Goal: Transaction & Acquisition: Purchase product/service

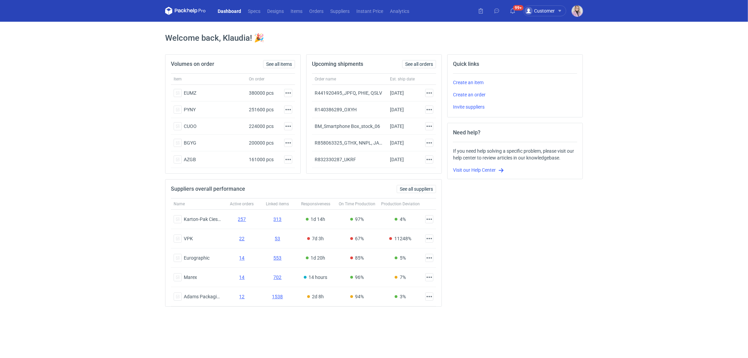
click at [319, 16] on nav "Dashboard Specs Designs Items Orders Suppliers Instant Price Analytics" at bounding box center [289, 11] width 248 height 22
click at [317, 12] on link "Orders" at bounding box center [316, 11] width 21 height 8
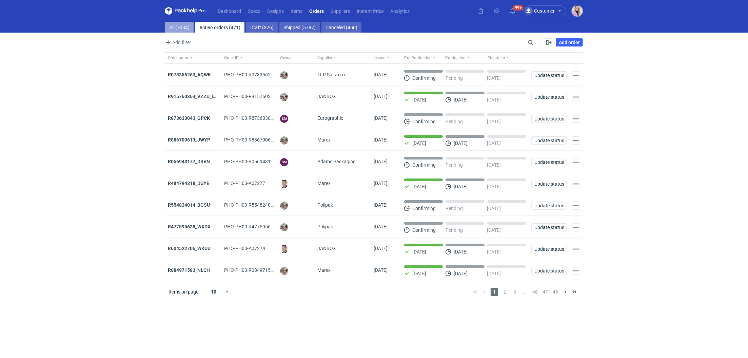
click at [182, 27] on link "All (7034)" at bounding box center [179, 27] width 28 height 11
click at [532, 45] on input "Search" at bounding box center [501, 42] width 67 height 8
click at [532, 44] on input "Search" at bounding box center [501, 42] width 67 height 8
paste input "IDBY"
type input "IDBY"
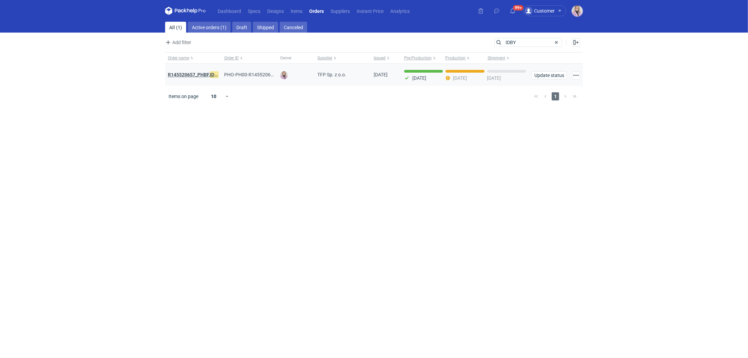
click at [198, 74] on strong "R145520657_PHBF, IDBY" at bounding box center [194, 74] width 53 height 7
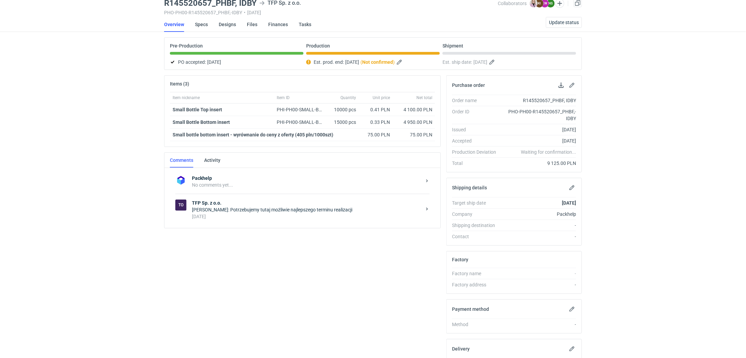
scroll to position [30, 0]
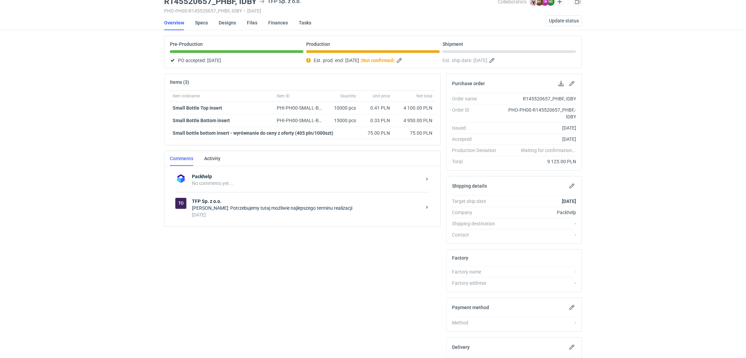
click at [243, 209] on div "Klaudia Wiśniewska: Potrzebujemy tutaj możliwie najlepszego terminu realizacji" at bounding box center [307, 208] width 230 height 7
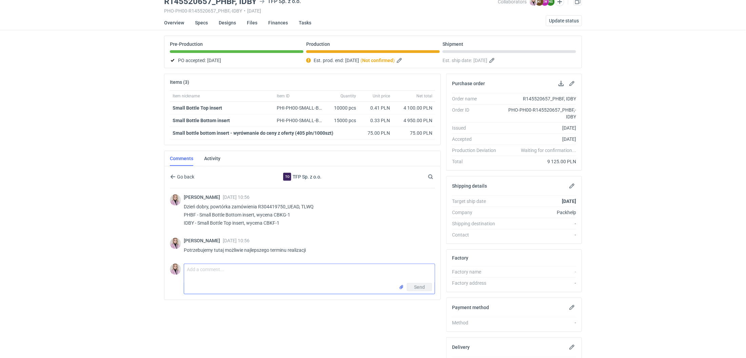
click at [209, 273] on textarea "Comment message" at bounding box center [309, 273] width 251 height 19
type textarea "Dzień dobry Pani Natalio, czy item PHBF jest również gotowy? dostałam raport ty…"
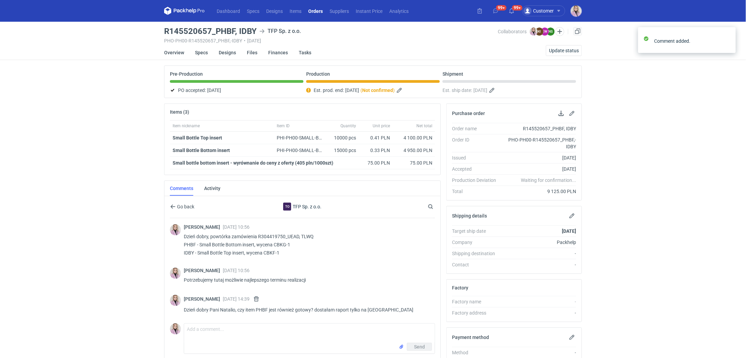
click at [249, 31] on h3 "R145520657_PHBF, IDBY" at bounding box center [210, 31] width 93 height 8
copy h3 "IDBY"
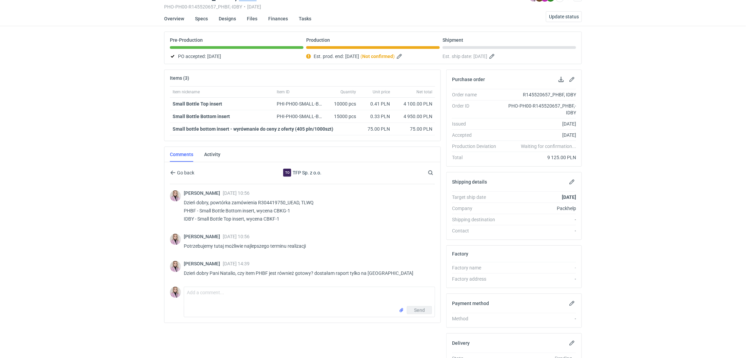
scroll to position [37, 0]
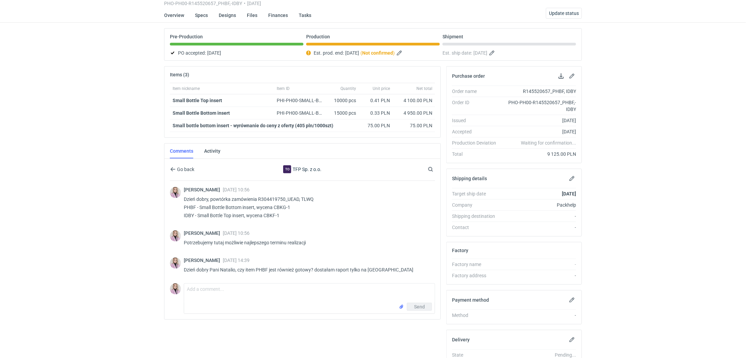
click at [159, 204] on div "Dashboard Specs Designs Items Orders Suppliers Instant Price Analytics 99+ 99+ …" at bounding box center [373, 142] width 746 height 358
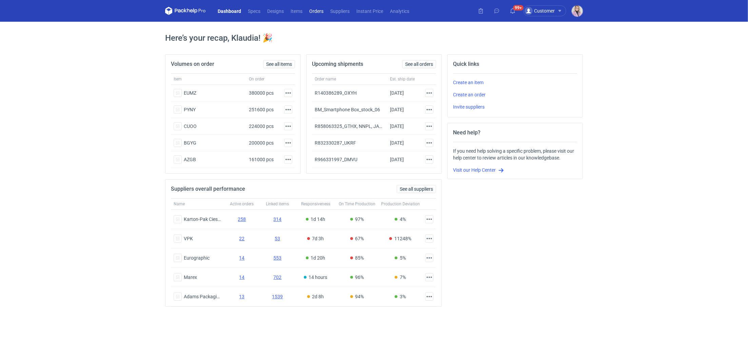
click at [315, 12] on link "Orders" at bounding box center [316, 11] width 21 height 8
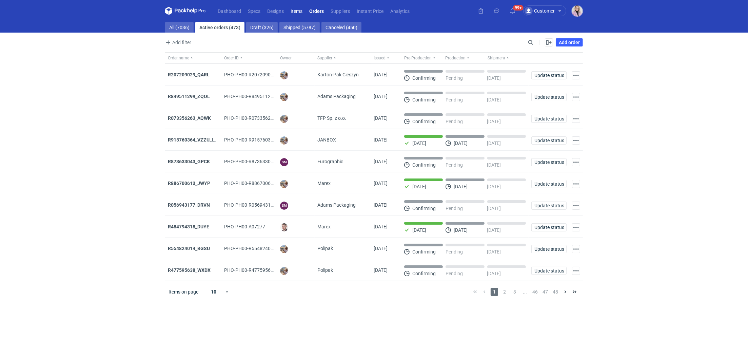
click at [293, 10] on link "Items" at bounding box center [296, 11] width 19 height 8
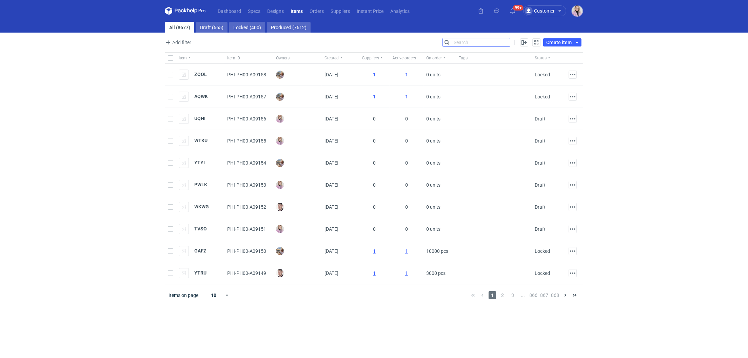
click at [510, 41] on input "Search" at bounding box center [476, 42] width 67 height 8
type input "tablet"
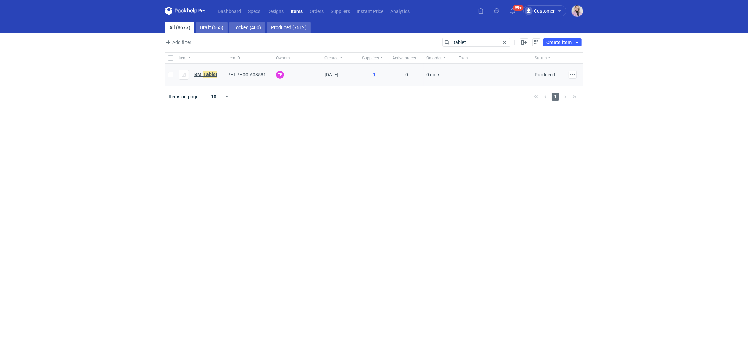
click at [204, 74] on em "Tablet" at bounding box center [210, 74] width 14 height 7
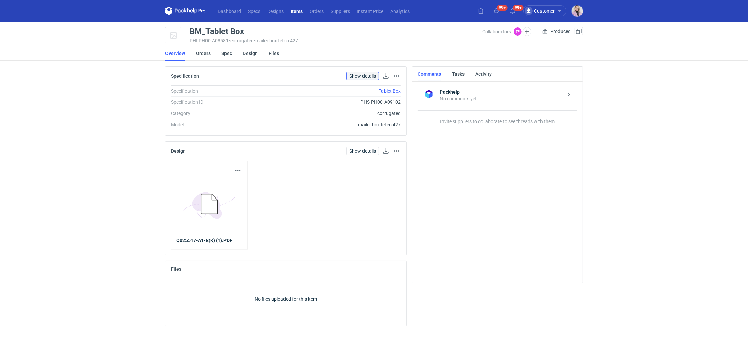
click at [370, 76] on link "Show details" at bounding box center [362, 76] width 33 height 8
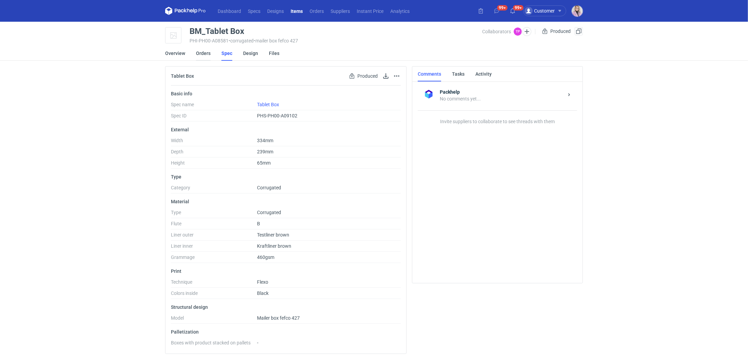
click at [206, 54] on link "Orders" at bounding box center [203, 53] width 15 height 15
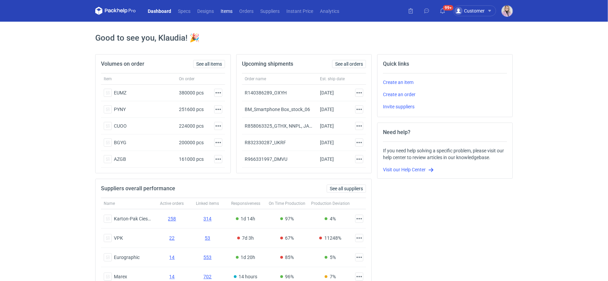
click at [229, 9] on link "Items" at bounding box center [226, 11] width 19 height 8
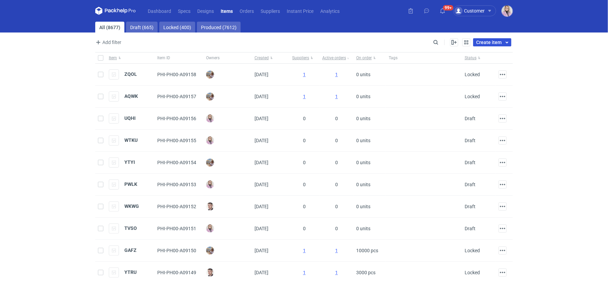
click at [489, 43] on span "Create item" at bounding box center [489, 42] width 25 height 5
click at [458, 57] on link "Create single item" at bounding box center [472, 57] width 74 height 11
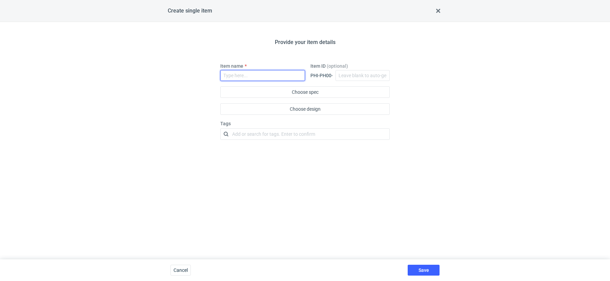
click at [261, 75] on input "Item name" at bounding box center [262, 75] width 85 height 11
type input "Tablet Box_BM"
click at [421, 271] on span "Save" at bounding box center [424, 270] width 11 height 5
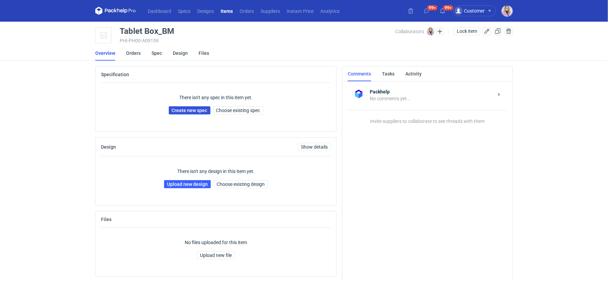
click at [190, 110] on link "Create new spec" at bounding box center [190, 110] width 42 height 8
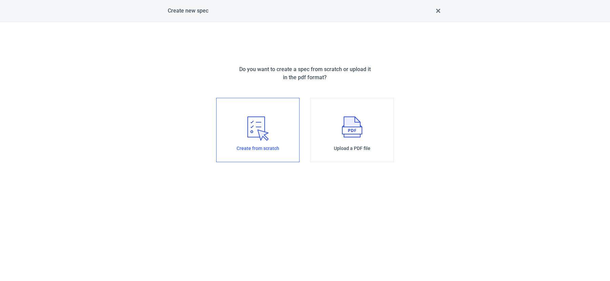
click at [255, 131] on icon "0F88BE48-278F-469A-A3FF-CB6917E1363C" at bounding box center [258, 129] width 21 height 24
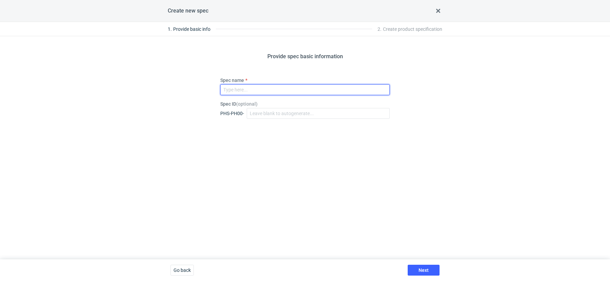
click at [248, 92] on input "Spec name" at bounding box center [305, 89] width 170 height 11
click at [238, 91] on input "Spec name" at bounding box center [305, 89] width 170 height 11
paste input "Tablet Box_BM"
click at [268, 157] on div "Provide spec basic information Spec name Tablet Box_BM Spec ID ( optional ) PHS…" at bounding box center [305, 147] width 610 height 223
click at [381, 222] on div "Provide spec basic information Spec name Tablet Box_BM Spec ID ( optional ) PHS…" at bounding box center [305, 147] width 610 height 223
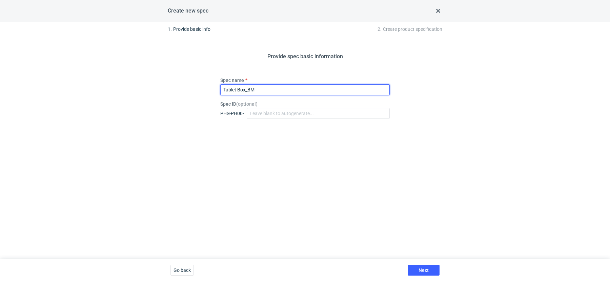
click at [265, 90] on input "Tablet Box_BM" at bounding box center [305, 89] width 170 height 11
type input "Tablet Box_BM"
click at [343, 211] on div "Provide spec basic information Spec name Tablet Box_BM Spec ID ( optional ) PHS…" at bounding box center [305, 147] width 610 height 223
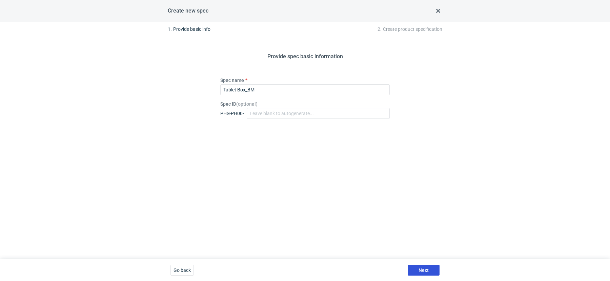
click at [420, 266] on button "Next" at bounding box center [424, 270] width 32 height 11
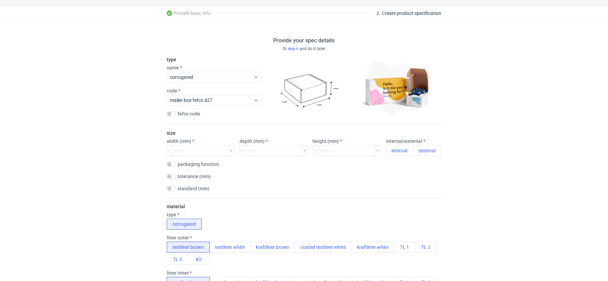
scroll to position [17, 0]
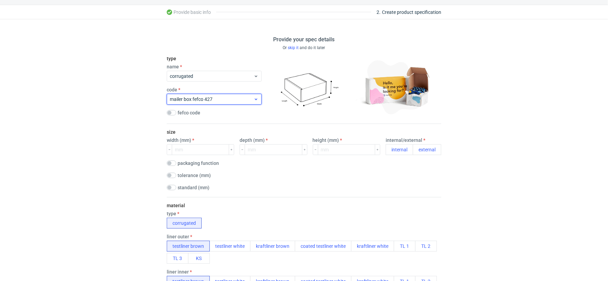
click at [201, 99] on span "mailer box fefco 427" at bounding box center [212, 99] width 84 height 7
type input "custom"
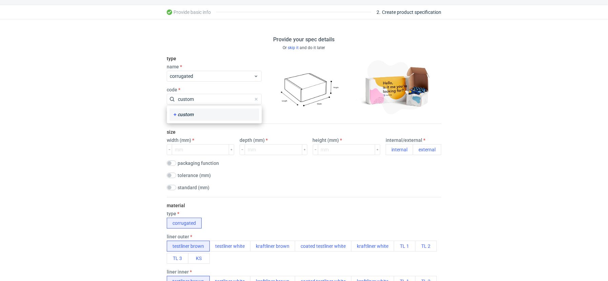
click at [212, 115] on div "custom" at bounding box center [215, 115] width 84 height 7
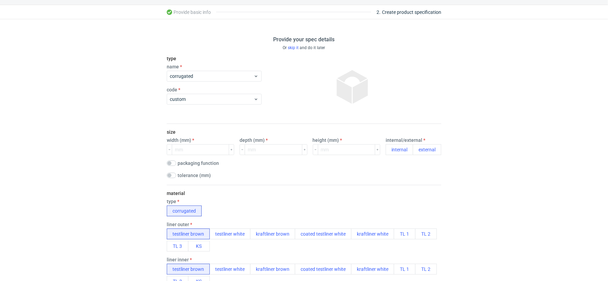
click at [200, 153] on input "number" at bounding box center [200, 149] width 57 height 11
click at [199, 153] on input "number" at bounding box center [200, 149] width 57 height 11
type input "334"
click at [267, 152] on input "number" at bounding box center [273, 149] width 57 height 11
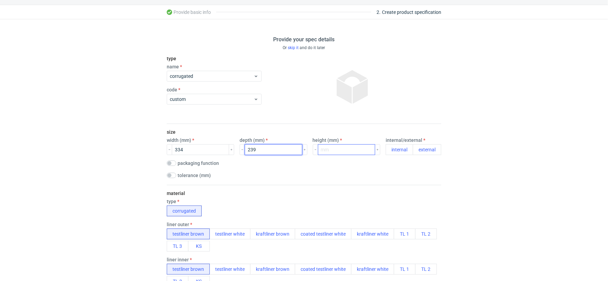
type input "239"
click at [335, 150] on input "number" at bounding box center [346, 149] width 57 height 11
type input "65"
click at [332, 184] on div "size width (mm) 334 depth (mm) 239 height (mm) 65 internal/external internal ex…" at bounding box center [304, 154] width 275 height 61
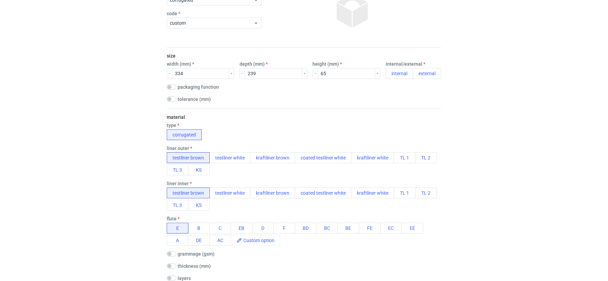
scroll to position [95, 0]
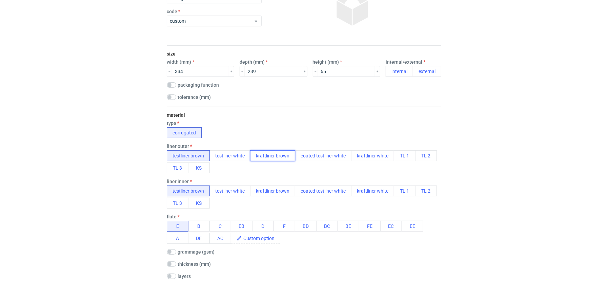
click at [264, 152] on button "kraftliner brown" at bounding box center [272, 156] width 45 height 11
click at [199, 227] on button "B" at bounding box center [199, 226] width 22 height 11
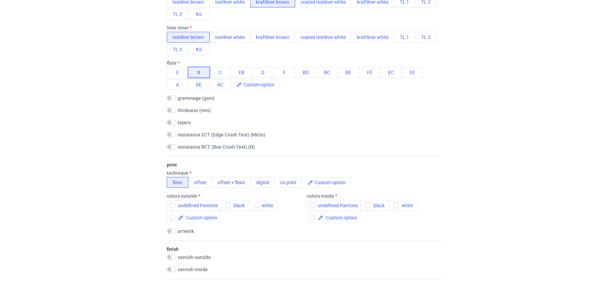
scroll to position [250, 0]
click at [369, 206] on div "button" at bounding box center [368, 204] width 5 height 5
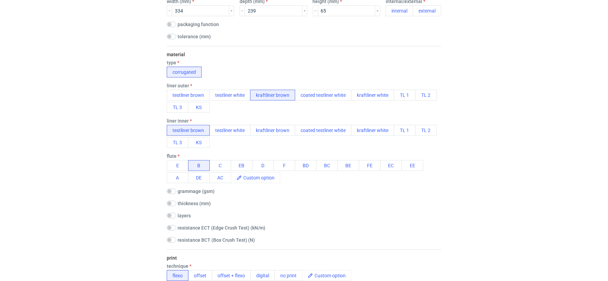
scroll to position [157, 0]
click at [171, 189] on input "checkbox" at bounding box center [171, 190] width 9 height 5
checkbox input "true"
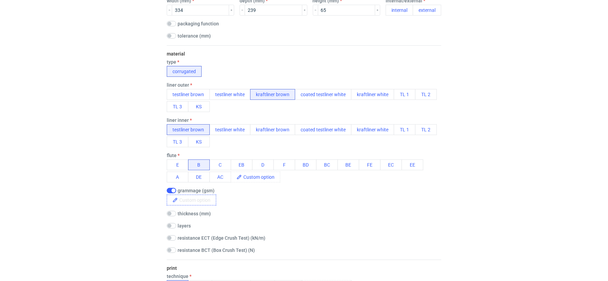
click at [183, 200] on span at bounding box center [197, 200] width 38 height 10
click at [274, 209] on div "material type corrugated liner outer testliner brown testliner white kraftliner…" at bounding box center [304, 152] width 275 height 215
click at [186, 200] on span "460" at bounding box center [185, 200] width 15 height 10
click at [274, 228] on div "layers 3 2" at bounding box center [304, 226] width 275 height 7
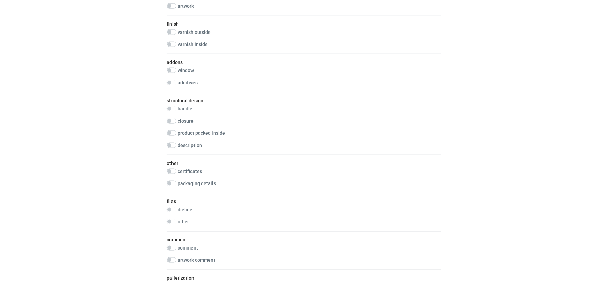
scroll to position [528, 0]
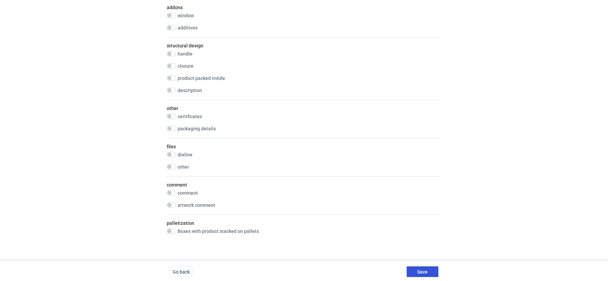
click at [420, 270] on span "Save" at bounding box center [423, 272] width 11 height 5
click at [432, 268] on button "Save" at bounding box center [423, 272] width 32 height 11
click at [416, 270] on button "Save" at bounding box center [423, 272] width 32 height 11
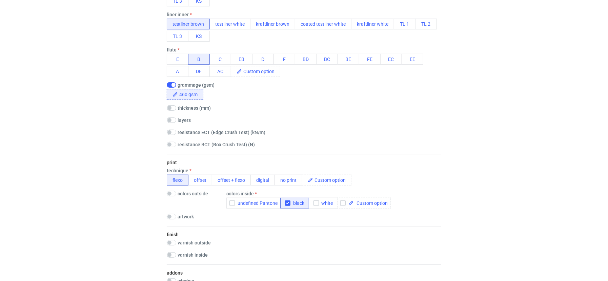
scroll to position [0, 0]
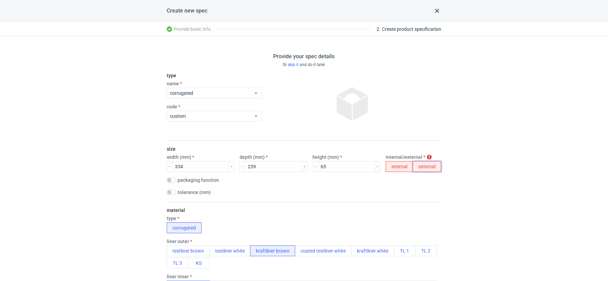
click at [415, 169] on button "external" at bounding box center [427, 166] width 28 height 11
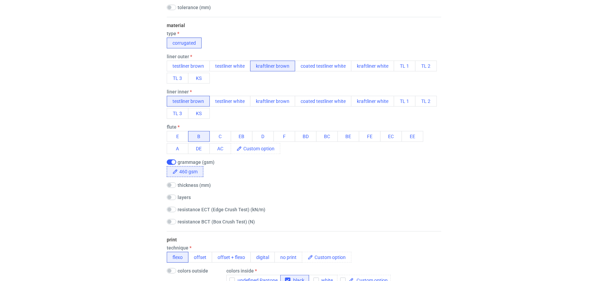
scroll to position [528, 0]
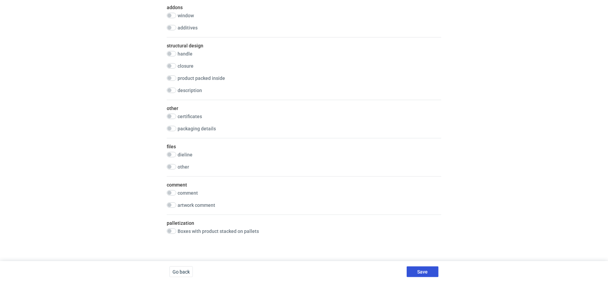
click at [426, 272] on span "Save" at bounding box center [423, 272] width 11 height 5
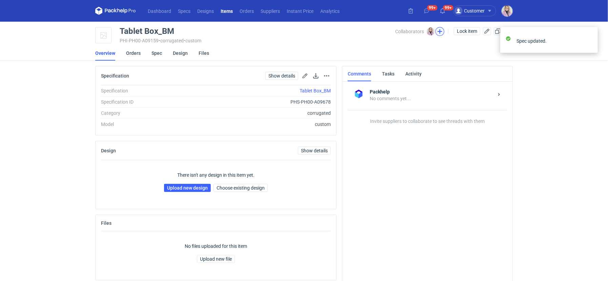
click at [441, 30] on button "button" at bounding box center [440, 31] width 9 height 9
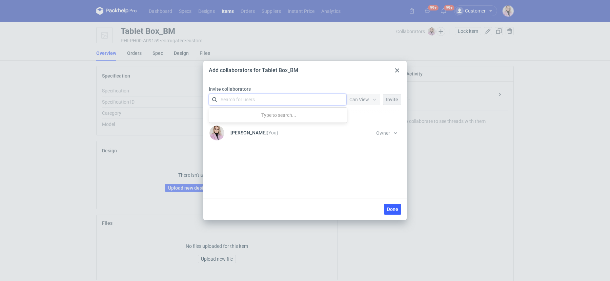
click at [263, 100] on div "Search for users" at bounding box center [276, 99] width 118 height 9
type input "adams"
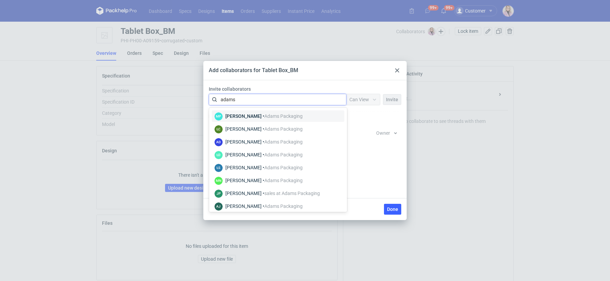
click at [247, 115] on div "Martyna Paroń • Adams Packaging" at bounding box center [264, 116] width 77 height 7
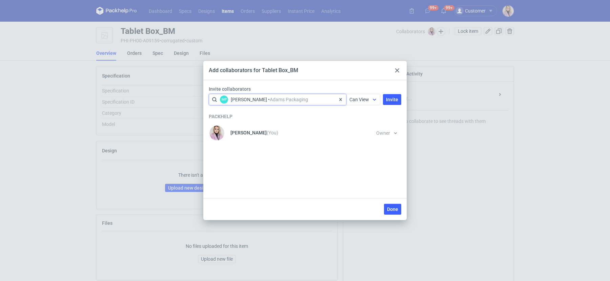
click at [359, 100] on span "Can View" at bounding box center [360, 99] width 20 height 5
click at [362, 127] on span "Can Edit" at bounding box center [362, 126] width 18 height 7
click at [394, 99] on span "Invite" at bounding box center [392, 99] width 12 height 5
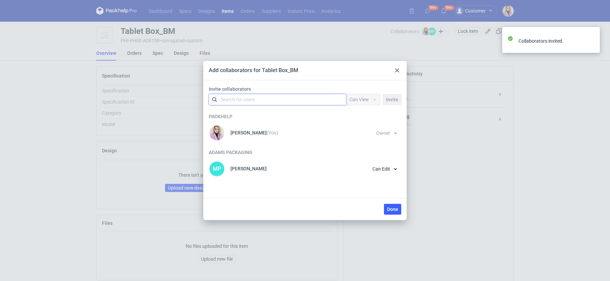
click at [273, 101] on div "Search for users" at bounding box center [276, 99] width 118 height 9
type input "czapr"
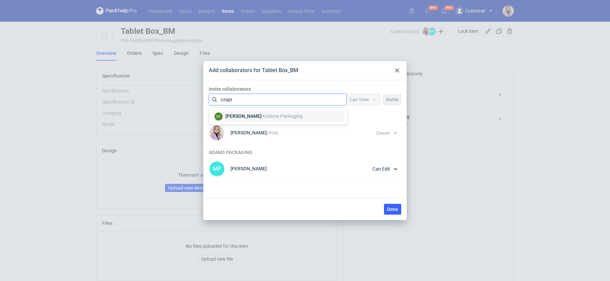
click at [261, 113] on div "Łukasz Czaprański • Adams Packaging" at bounding box center [264, 116] width 77 height 7
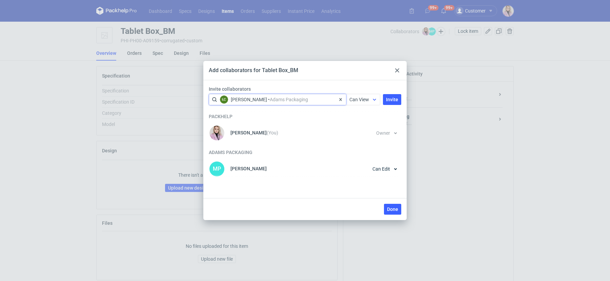
click at [354, 103] on div "Can View" at bounding box center [363, 99] width 34 height 11
click at [353, 126] on span "Can Edit" at bounding box center [362, 126] width 18 height 7
click at [387, 100] on span "Invite" at bounding box center [392, 99] width 12 height 5
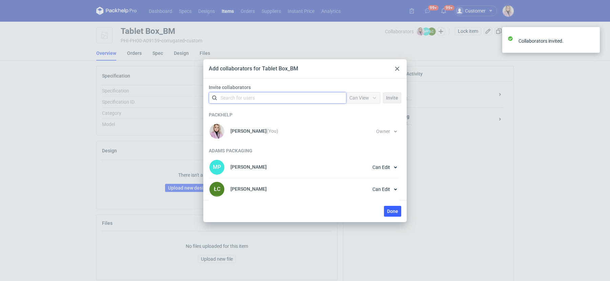
click at [292, 97] on div "Search for users" at bounding box center [276, 97] width 118 height 9
type input "nowotna"
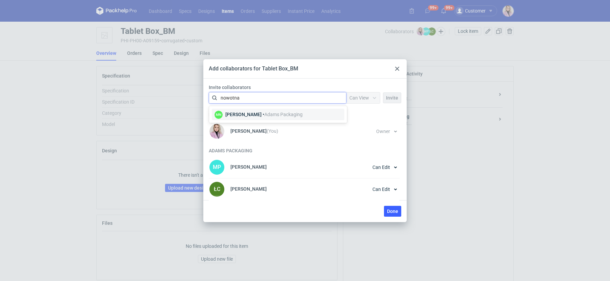
click at [260, 114] on div "Małgorzata Nowotna • Adams Packaging" at bounding box center [264, 114] width 77 height 7
click at [362, 103] on div "Invite collaborators option <div title="Małgorzata Nowotna • Adams Packaging (m…" at bounding box center [305, 95] width 198 height 22
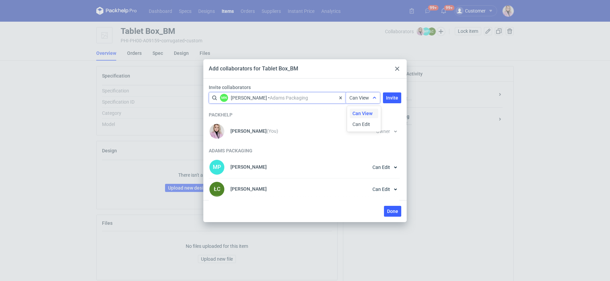
click at [362, 100] on span "Can View" at bounding box center [360, 97] width 20 height 5
click at [359, 123] on span "Can Edit" at bounding box center [362, 124] width 18 height 7
click at [396, 97] on span "Invite" at bounding box center [392, 98] width 12 height 5
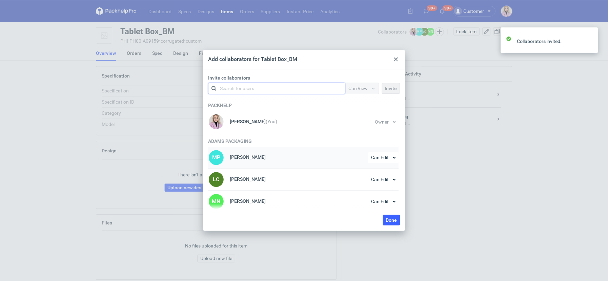
scroll to position [3, 0]
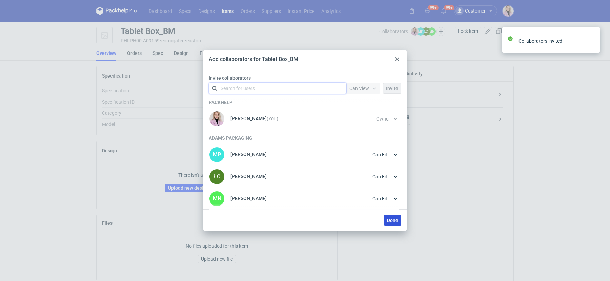
click at [397, 220] on span "Done" at bounding box center [392, 220] width 11 height 5
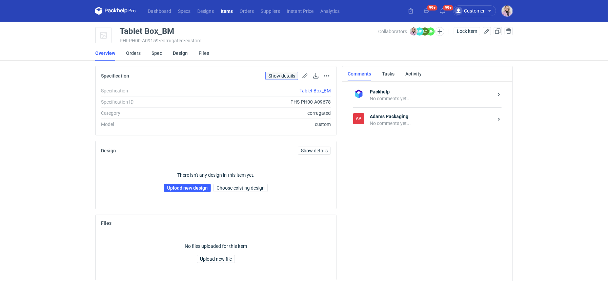
click at [289, 74] on link "Show details" at bounding box center [282, 76] width 33 height 8
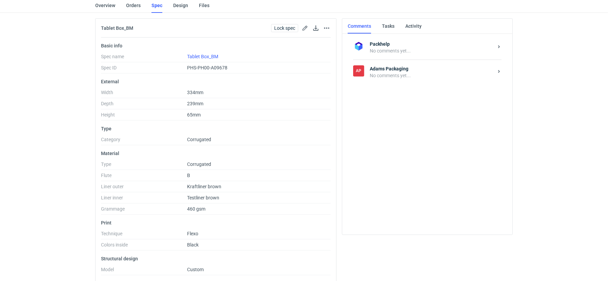
scroll to position [46, 0]
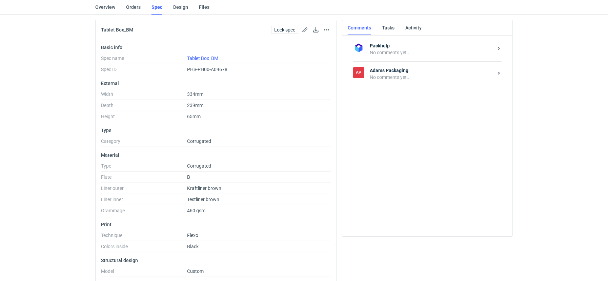
click at [104, 6] on link "Overview" at bounding box center [105, 7] width 20 height 15
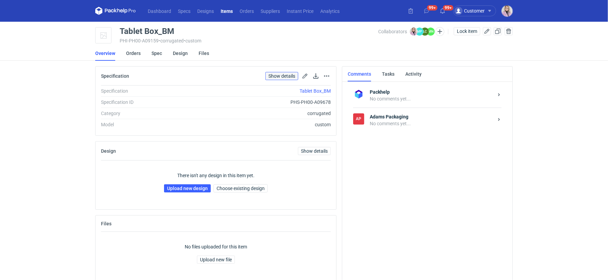
click at [279, 74] on link "Show details" at bounding box center [282, 76] width 33 height 8
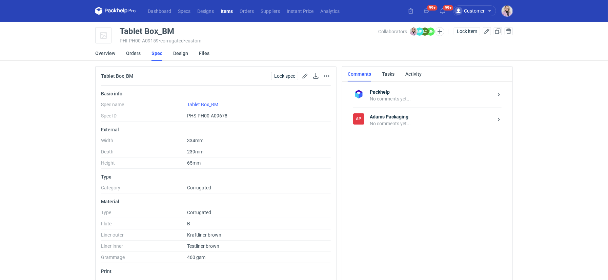
click at [94, 53] on main "Tablet Box_BM PHI-PH00-A09159 • corrugated • custom Collaborators Klaudia Wiśni…" at bounding box center [304, 190] width 423 height 337
click at [101, 54] on link "Overview" at bounding box center [105, 53] width 20 height 15
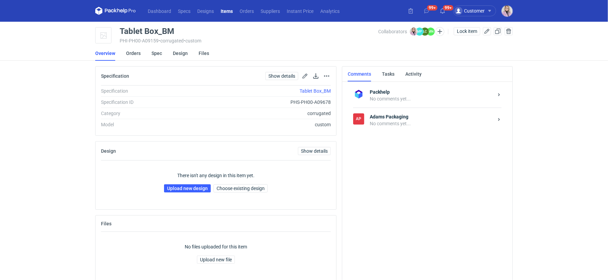
click at [146, 26] on main "Tablet Box_BM PHI-PH00-A09159 • corrugated • custom Collaborators Klaudia Wiśni…" at bounding box center [304, 155] width 423 height 267
copy div "Tablet Box_BM"
click at [176, 186] on link "Upload new design" at bounding box center [187, 188] width 47 height 8
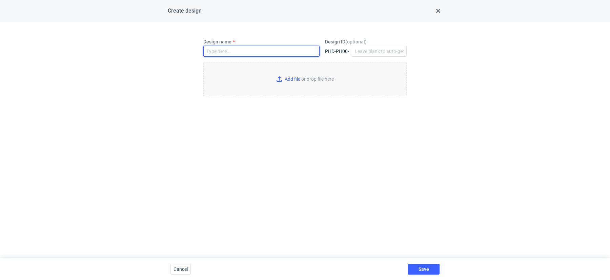
click at [227, 55] on input "Design name" at bounding box center [261, 51] width 116 height 11
paste input "Tablet Box_BM"
type input "Tablet Box_BM"
click at [282, 79] on input "Add file or drop file here" at bounding box center [304, 79] width 203 height 34
type input "C:\fakepath\KT 732_15599_G_V1_WEW (1).pdf"
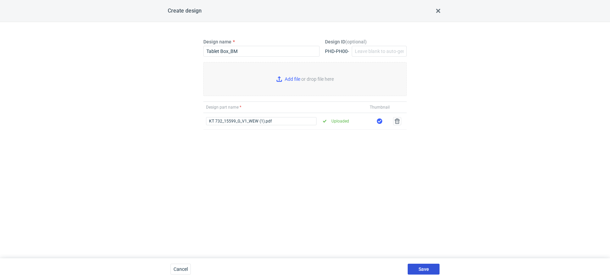
click at [419, 267] on span "Save" at bounding box center [424, 269] width 11 height 5
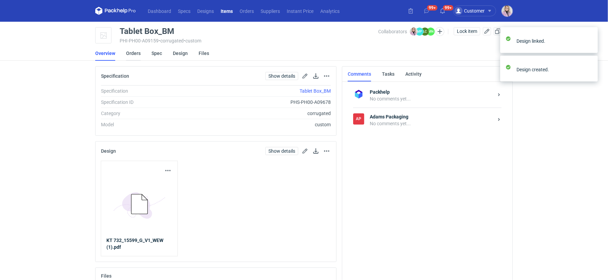
click at [138, 55] on link "Orders" at bounding box center [133, 53] width 15 height 15
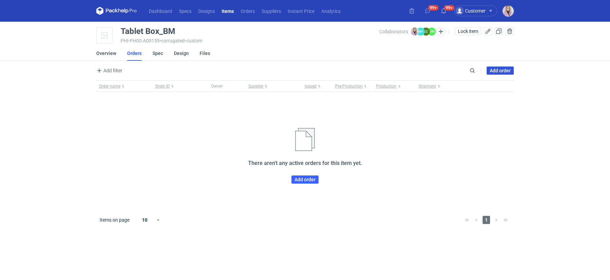
click at [506, 71] on link "Add order" at bounding box center [500, 70] width 27 height 8
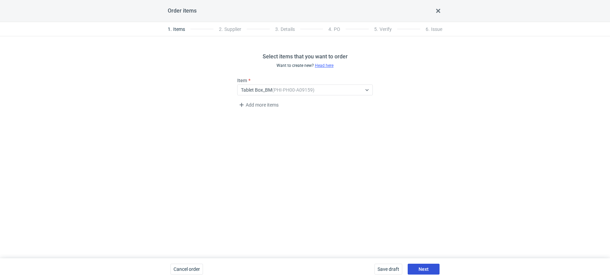
click at [424, 269] on span "Next" at bounding box center [424, 269] width 10 height 5
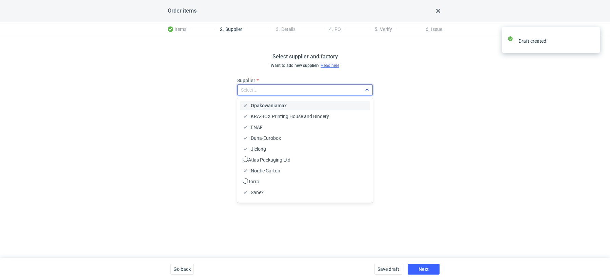
click at [257, 92] on div "Select..." at bounding box center [249, 89] width 17 height 7
type input "adams"
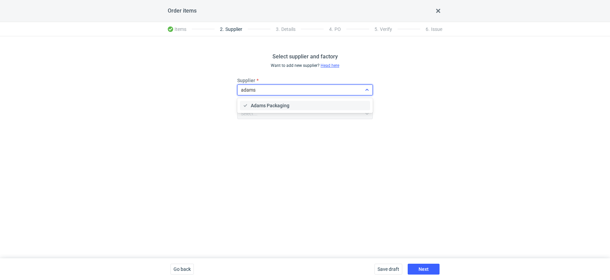
click at [271, 108] on span "Adams Packaging" at bounding box center [270, 105] width 39 height 7
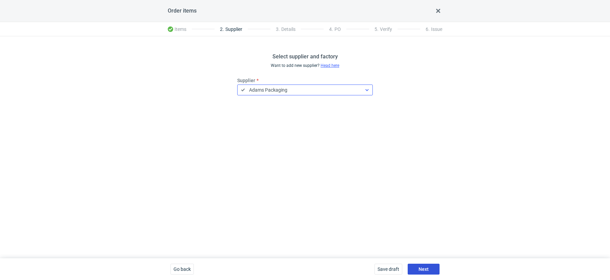
click at [437, 272] on button "Next" at bounding box center [424, 269] width 32 height 11
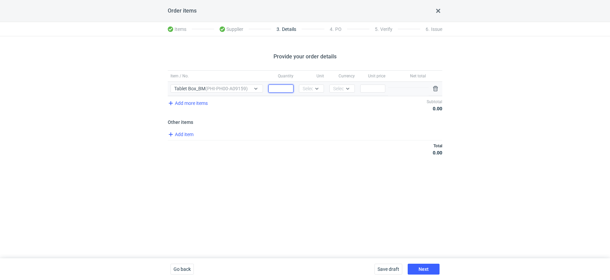
click at [277, 88] on input "Quantity" at bounding box center [281, 88] width 25 height 8
type input "23400"
click at [306, 89] on div "Select..." at bounding box center [311, 88] width 17 height 7
click at [306, 101] on span "pcs" at bounding box center [308, 102] width 7 height 7
click at [344, 85] on div "Select..." at bounding box center [341, 88] width 17 height 7
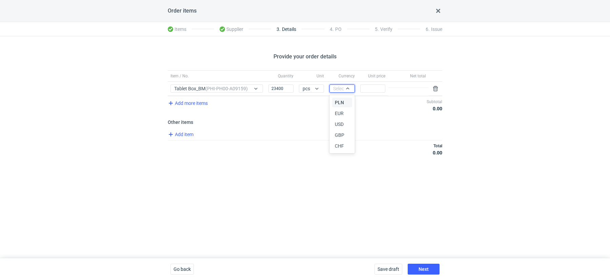
click at [341, 113] on span "EUR" at bounding box center [339, 113] width 9 height 7
click at [380, 88] on input "Price" at bounding box center [373, 88] width 25 height 8
type input "0.41"
click at [345, 189] on div "Provide your order details Item / No. Quantity Unit Currency Unit price Net tot…" at bounding box center [305, 147] width 610 height 222
click at [425, 264] on button "Next" at bounding box center [424, 269] width 32 height 11
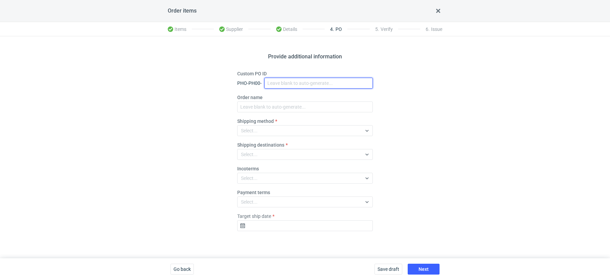
click at [274, 79] on input "Custom PO ID" at bounding box center [319, 83] width 109 height 11
paste input "BM_Tablet Box_stock"
type input "BM_Tablet Box_stock_TEST RUN"
click at [427, 106] on div "Provide additional information Custom PO ID PHO-PH00- BM_Tablet Box_stock_TEST …" at bounding box center [305, 147] width 610 height 222
click at [303, 84] on input "BM_Tablet Box_stock_TEST RUN" at bounding box center [319, 83] width 109 height 11
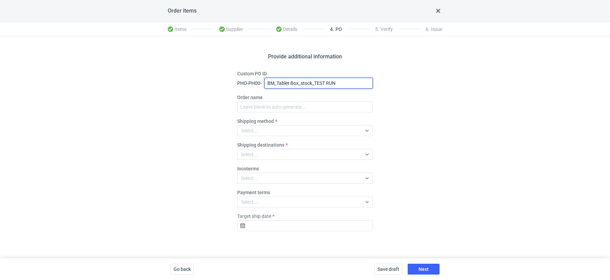
click at [302, 84] on input "BM_Tablet Box_stock_TEST RUN" at bounding box center [319, 83] width 109 height 11
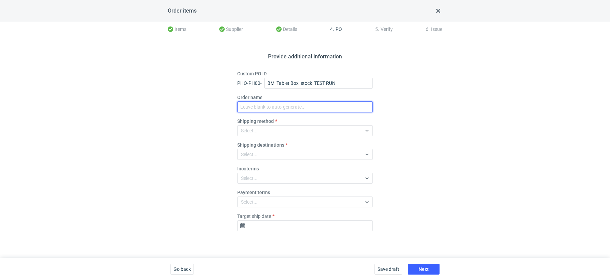
click at [271, 111] on input "Order name" at bounding box center [305, 106] width 136 height 11
paste input "BM_Tablet Box_stock_TEST RUN"
type input "BM_Tablet Box_stock_TEST RUN"
click at [409, 152] on div "Provide additional information Custom PO ID PHO-PH00- BM_Tablet Box_stock_TEST …" at bounding box center [305, 147] width 610 height 222
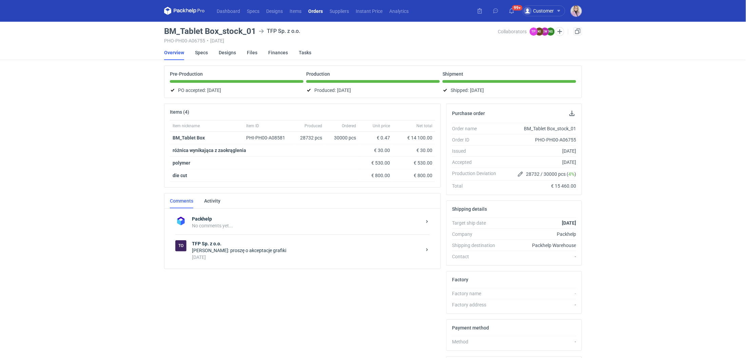
click at [226, 248] on div "Natalia Stępak: proszę o akceptacje grafiki" at bounding box center [307, 250] width 230 height 7
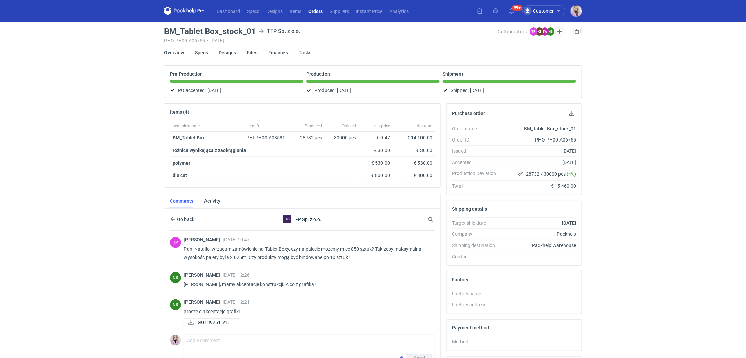
scroll to position [24, 0]
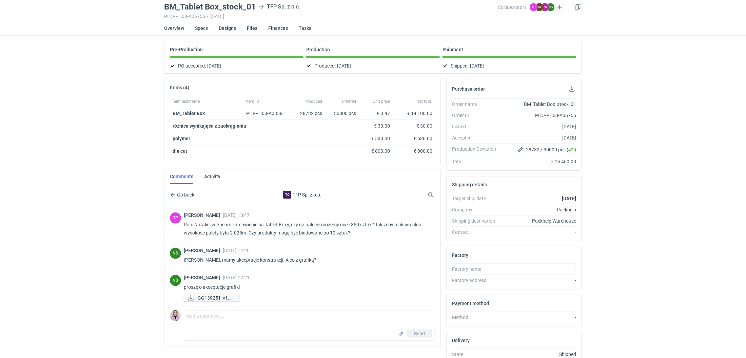
click at [225, 294] on span "GG139251_v1.pdf" at bounding box center [216, 297] width 36 height 7
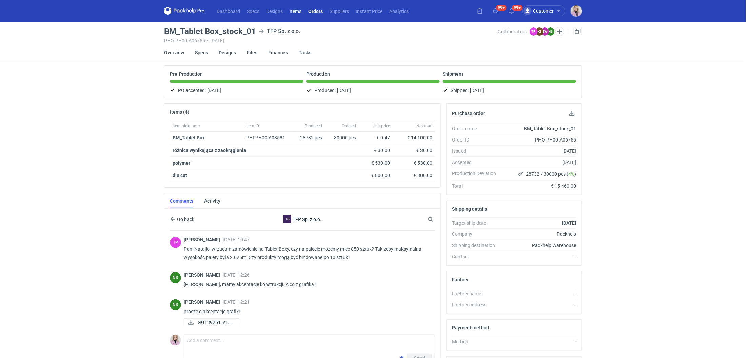
click at [299, 8] on link "Items" at bounding box center [295, 11] width 19 height 8
click at [205, 51] on link "Specs" at bounding box center [201, 52] width 13 height 15
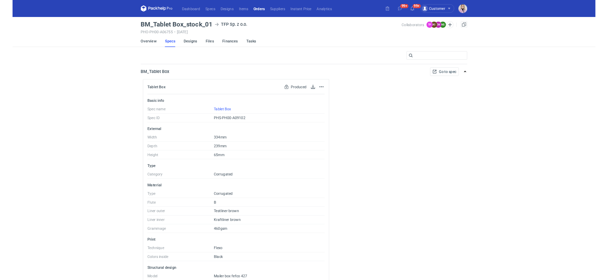
scroll to position [34, 0]
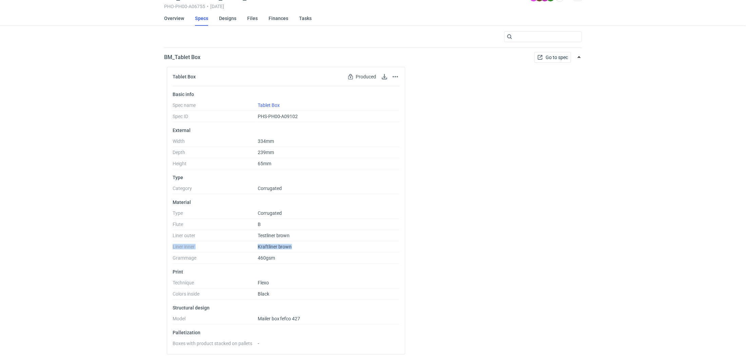
drag, startPoint x: 296, startPoint y: 247, endPoint x: 169, endPoint y: 243, distance: 127.6
click at [169, 244] on div "Basic info Spec name Tablet Box Spec ID PHS-PH00-A09102 External Width 334mm De…" at bounding box center [286, 220] width 238 height 268
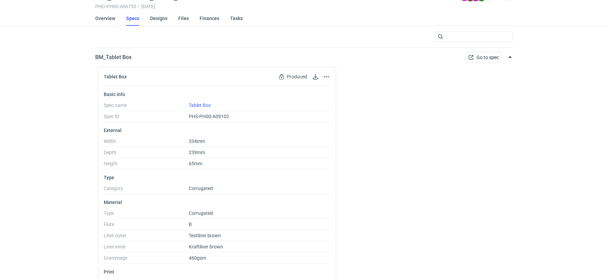
click at [395, 108] on div "Tablet Box Produced Spec has been produced and cannot be edited Go to spec page…" at bounding box center [304, 213] width 418 height 293
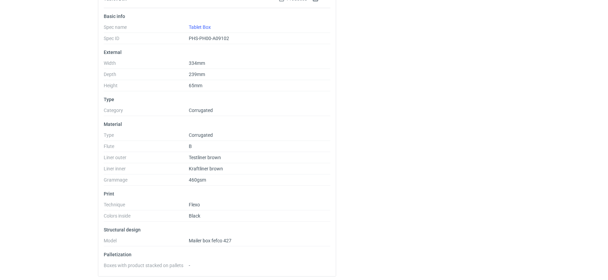
scroll to position [0, 0]
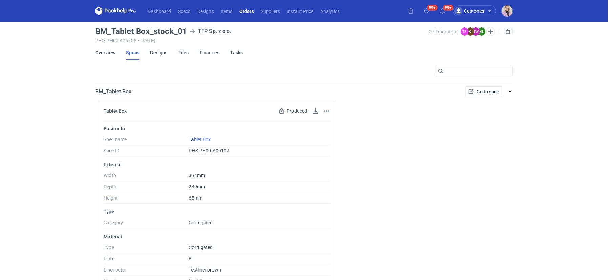
click at [395, 182] on div "Tablet Box Produced Spec has been produced and cannot be edited Go to spec page…" at bounding box center [304, 247] width 418 height 293
click at [147, 31] on h3 "BM_Tablet Box_stock_01" at bounding box center [141, 31] width 92 height 8
drag, startPoint x: 172, startPoint y: 31, endPoint x: 94, endPoint y: 28, distance: 78.7
click at [93, 29] on main "BM_Tablet Box_stock_01 TFP Sp. z o.o. PHO-PH00-A06755 • 30/04/2025 Collaborator…" at bounding box center [304, 208] width 423 height 373
copy h3 "BM_Tablet Box_stock"
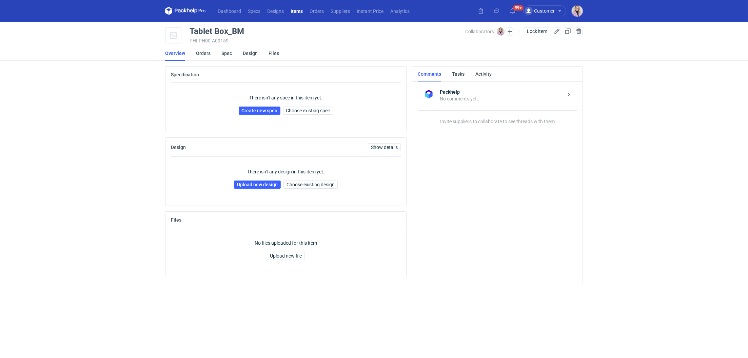
click at [202, 26] on main "Tablet Box_BM PHI-PH00-A09159 Collaborators [PERSON_NAME] Lock item Overview Or…" at bounding box center [373, 190] width 423 height 336
copy div "Tablet Box_BM"
click at [229, 55] on link "Spec" at bounding box center [226, 53] width 11 height 15
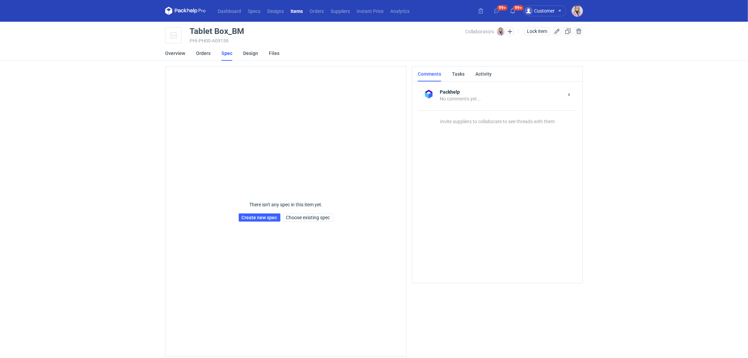
click at [162, 48] on div "Dashboard Specs Designs Items Orders Suppliers Instant Price Analytics 99+ 99+ …" at bounding box center [374, 179] width 748 height 358
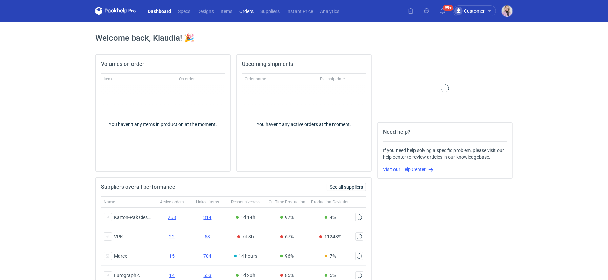
click at [248, 12] on link "Orders" at bounding box center [246, 11] width 21 height 8
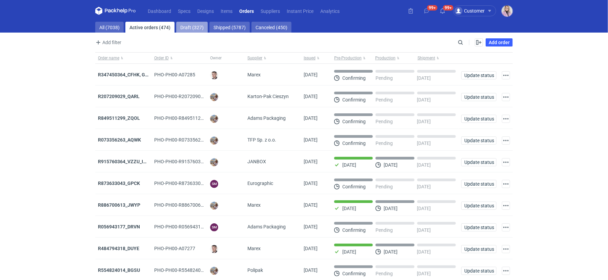
click at [186, 29] on link "Draft (327)" at bounding box center [192, 27] width 32 height 11
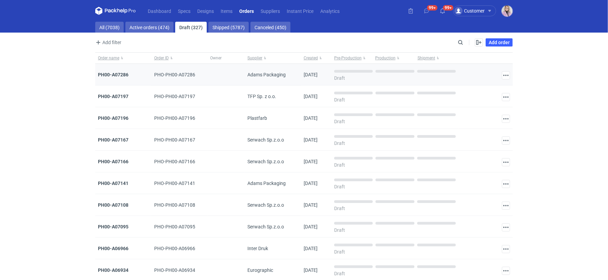
click at [121, 77] on div "PH00-A07286" at bounding box center [123, 74] width 51 height 7
click at [112, 74] on strong "PH00-A07286" at bounding box center [113, 74] width 31 height 5
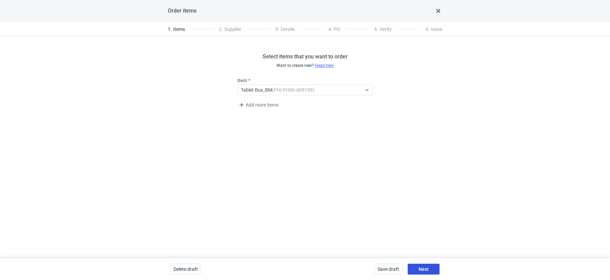
click at [421, 271] on span "Next" at bounding box center [424, 269] width 10 height 5
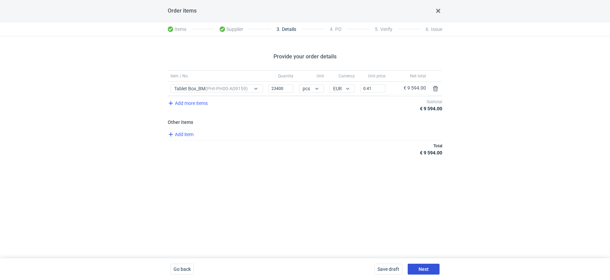
click at [421, 271] on span "Next" at bounding box center [424, 269] width 10 height 5
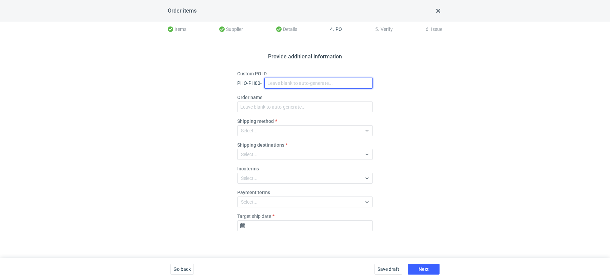
click at [288, 85] on input "Custom PO ID" at bounding box center [319, 83] width 109 height 11
paste input "Tablet Box_BM"
click at [284, 82] on input "Tablet Box_BM_stock_TEST RUN" at bounding box center [319, 83] width 109 height 11
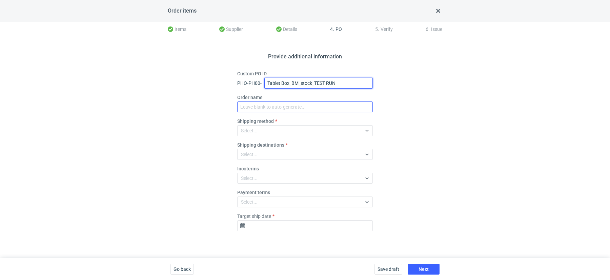
type input "Tablet Box_BM_stock_TEST RUN"
click at [268, 107] on input "Order name" at bounding box center [305, 106] width 136 height 11
paste input "Tablet Box_BM_stock_TEST RUN"
type input "Tablet Box_BM_stock_TEST RUN"
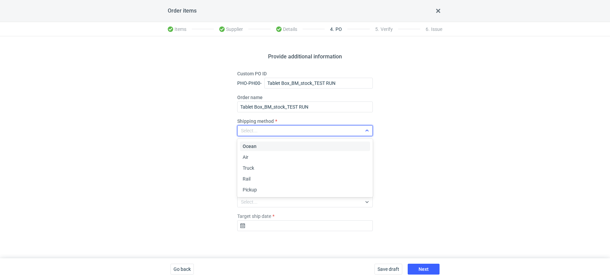
click at [271, 130] on div "Select..." at bounding box center [300, 130] width 124 height 9
click at [260, 187] on div "Pickup" at bounding box center [305, 189] width 125 height 7
click at [260, 159] on div "Select..." at bounding box center [305, 154] width 136 height 11
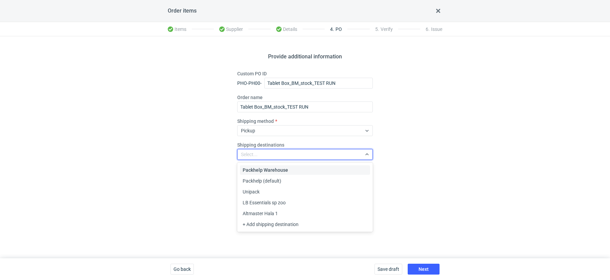
click at [209, 181] on div "Provide additional information Custom PO ID PHO-PH00- Tablet Box_BM_stock_TEST …" at bounding box center [305, 147] width 610 height 222
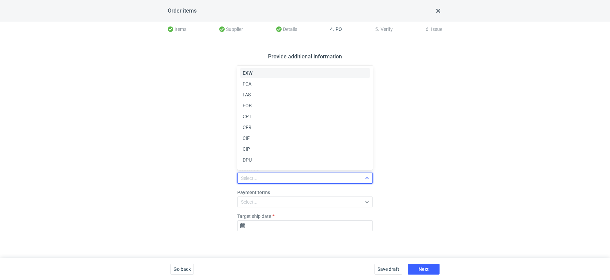
click at [248, 178] on div "Select..." at bounding box center [249, 178] width 17 height 7
click at [258, 70] on div "EXW" at bounding box center [305, 73] width 125 height 7
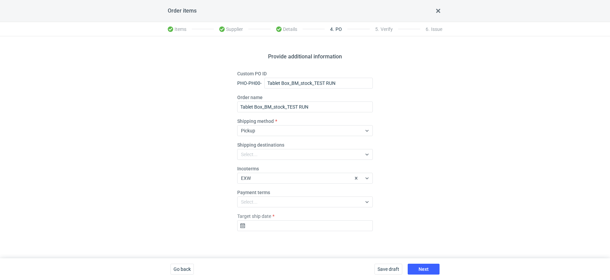
click at [265, 231] on fieldset "Custom PO ID PHO-PH00- Tablet Box_BM_stock_TEST RUN Order name Tablet Box_BM_st…" at bounding box center [305, 153] width 136 height 166
click at [261, 229] on input "Target ship date" at bounding box center [305, 225] width 136 height 11
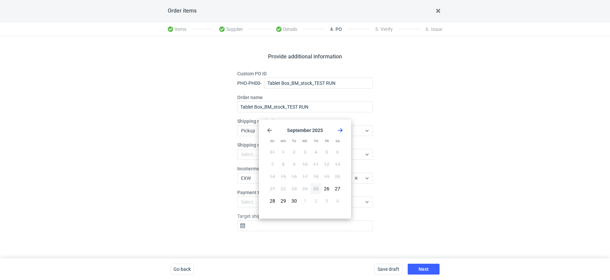
click at [338, 132] on icon "Go forward 1 month" at bounding box center [340, 130] width 5 height 5
click at [283, 169] on button "6" at bounding box center [283, 164] width 11 height 11
type input "2025-10-06"
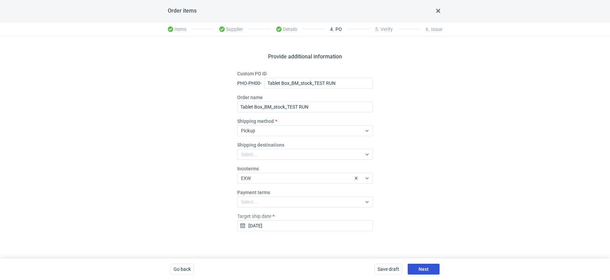
click at [421, 269] on span "Next" at bounding box center [424, 269] width 10 height 5
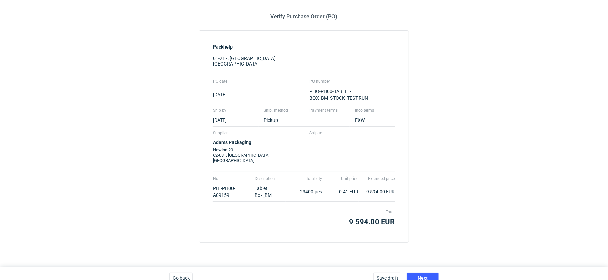
scroll to position [48, 0]
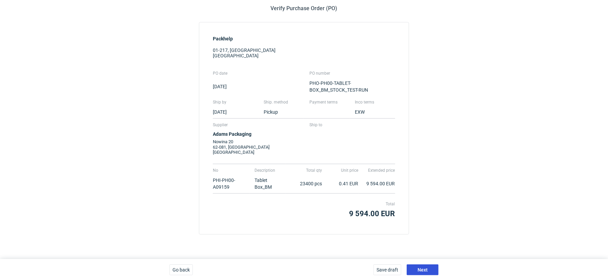
click at [419, 269] on span "Next" at bounding box center [423, 269] width 10 height 5
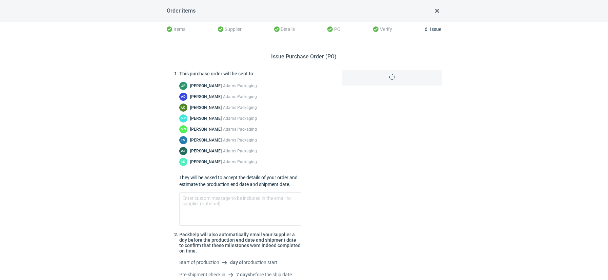
scroll to position [53, 0]
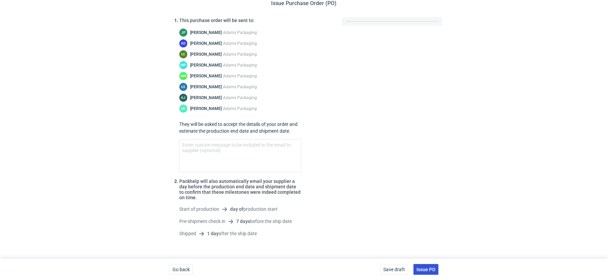
click at [427, 270] on span "Issue PO" at bounding box center [426, 269] width 19 height 5
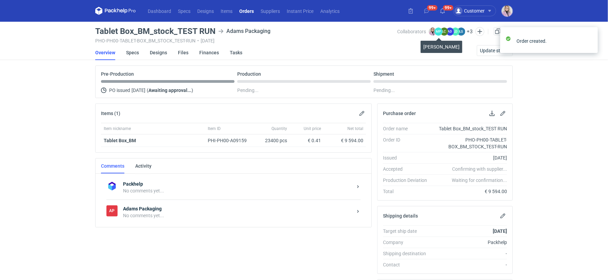
click at [442, 32] on figcaption "MP" at bounding box center [439, 31] width 8 height 8
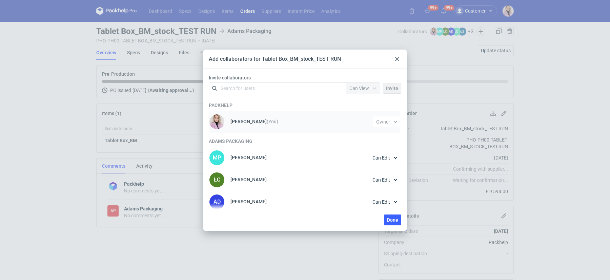
scroll to position [113, 0]
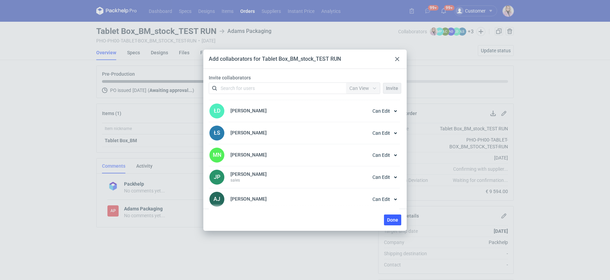
click at [397, 59] on use at bounding box center [397, 59] width 4 height 4
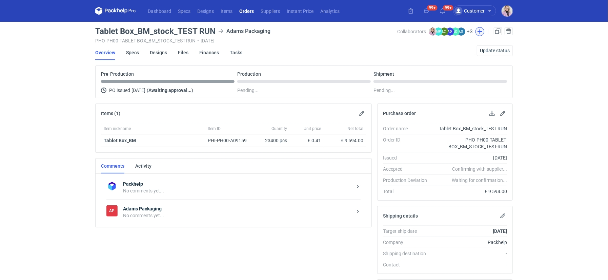
click at [479, 28] on button "button" at bounding box center [480, 31] width 9 height 9
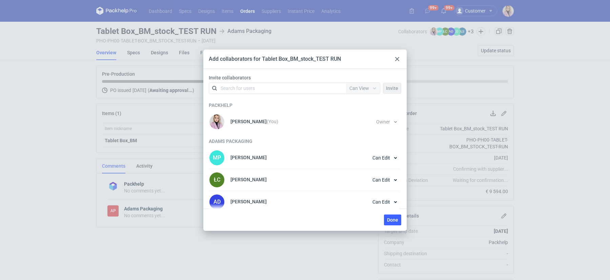
click at [253, 88] on div "Search for users" at bounding box center [238, 88] width 34 height 7
type input "KUBIAK"
click at [253, 103] on div "Tomasz Kubiak • Packhelp" at bounding box center [255, 104] width 58 height 7
click at [356, 89] on span "Can View" at bounding box center [360, 87] width 20 height 5
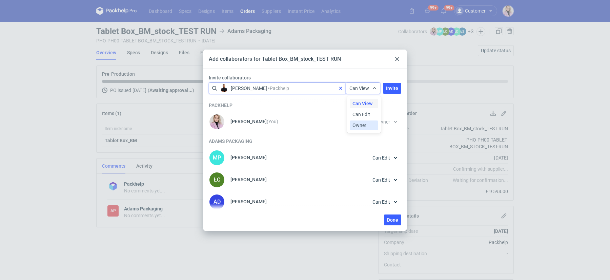
click at [359, 128] on span "Owner" at bounding box center [360, 125] width 14 height 7
click at [396, 88] on span "Invite" at bounding box center [392, 88] width 12 height 5
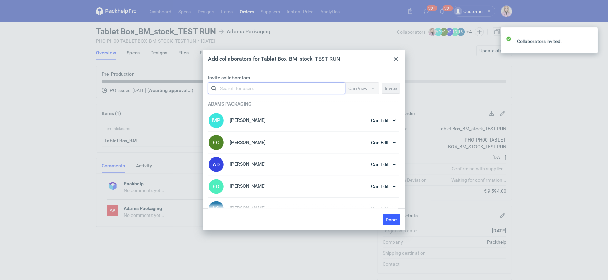
scroll to position [135, 0]
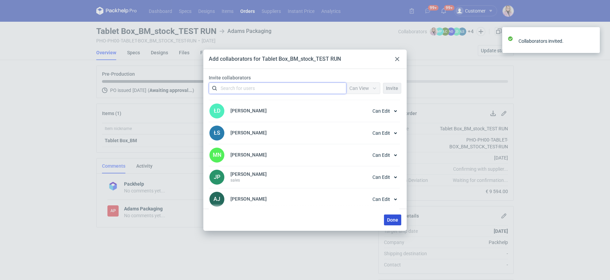
click at [397, 219] on span "Done" at bounding box center [392, 219] width 11 height 5
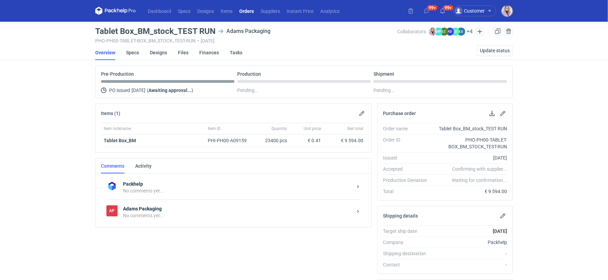
click at [73, 140] on div "Dashboard Specs Designs Items Orders Suppliers Instant Price Analytics 99+ 99+ …" at bounding box center [304, 140] width 608 height 280
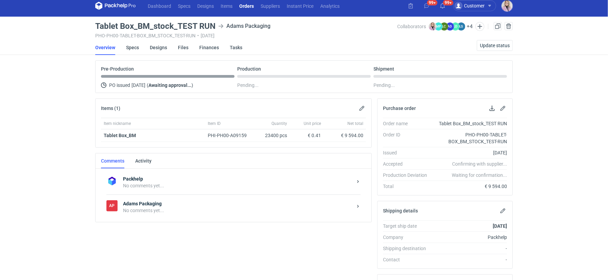
scroll to position [0, 0]
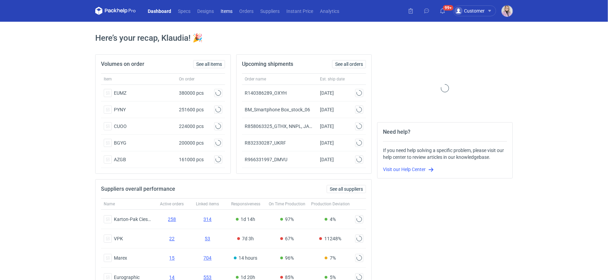
click at [228, 8] on link "Items" at bounding box center [226, 11] width 19 height 8
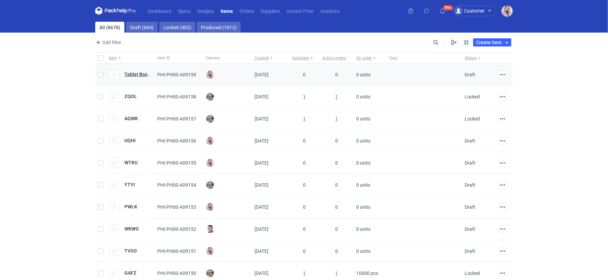
click at [134, 73] on strong "Tablet Box_BM" at bounding box center [140, 74] width 32 height 5
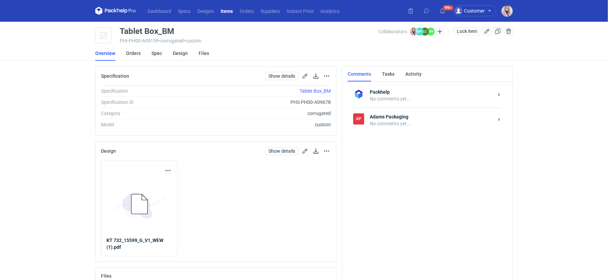
click at [146, 34] on div "Tablet Box_BM" at bounding box center [147, 31] width 55 height 8
click at [120, 22] on main "Tablet Box_BM PHI-PH00-A09159 • corrugated • custom Collaborators [PERSON_NAME]…" at bounding box center [304, 180] width 423 height 317
click at [127, 31] on div "Tablet Box_BM" at bounding box center [147, 31] width 55 height 8
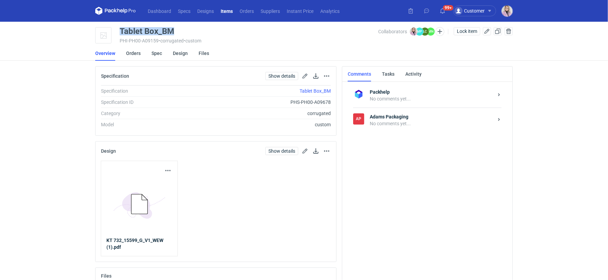
click at [127, 31] on div "Tablet Box_BM" at bounding box center [147, 31] width 55 height 8
copy div "Tablet Box_BM"
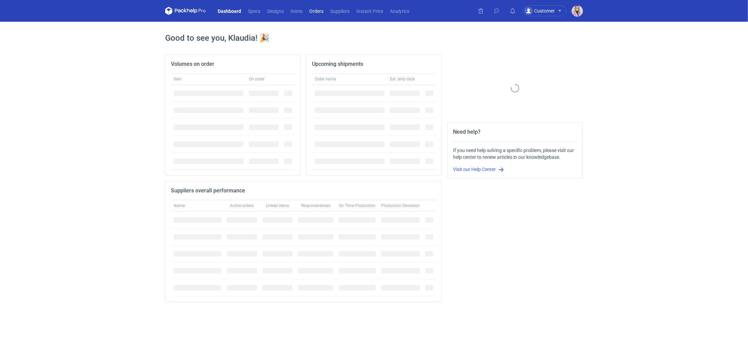
click at [317, 14] on link "Orders" at bounding box center [316, 11] width 21 height 8
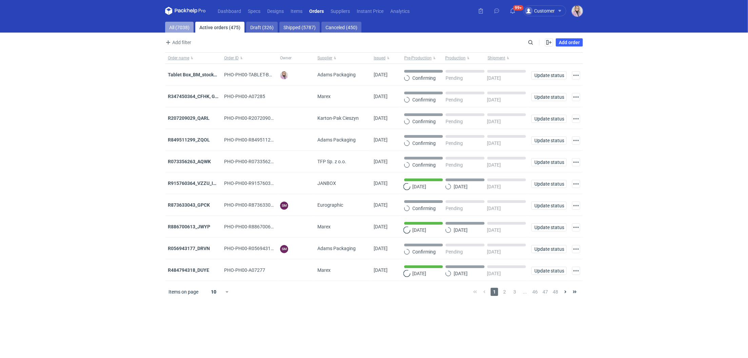
click at [175, 23] on link "All (7038)" at bounding box center [179, 27] width 28 height 11
click at [526, 37] on main "All (7038) Active orders (475) Draft (326) Shipped (5787) Canceled (450) Add fi…" at bounding box center [373, 190] width 423 height 336
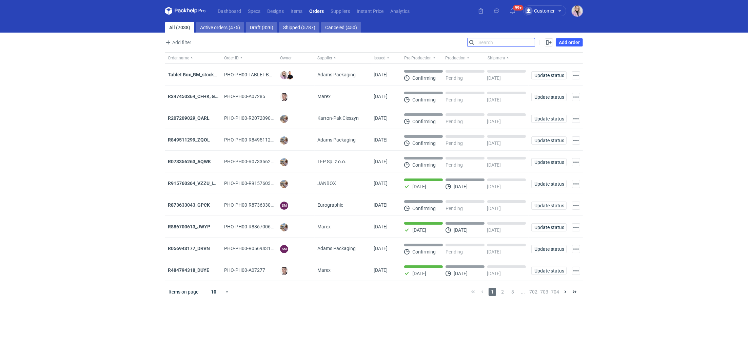
click at [529, 44] on input "Search" at bounding box center [501, 42] width 67 height 8
paste input "ZJVI"
type input "ZJVI"
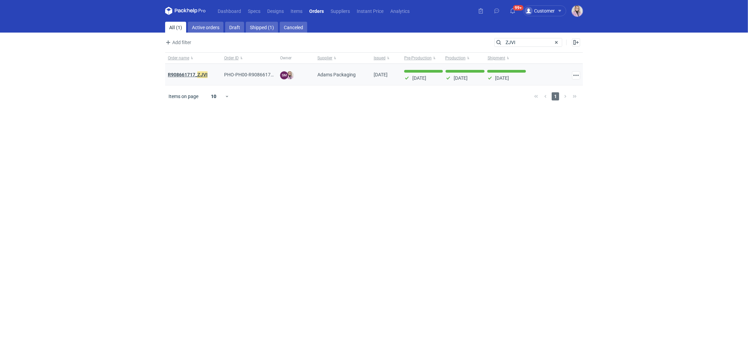
click at [192, 74] on strong "R908661717_ ZJVI" at bounding box center [188, 74] width 40 height 7
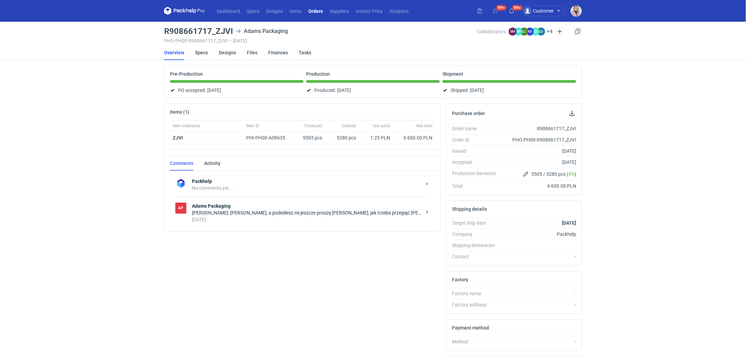
click at [258, 217] on div "2 months ago" at bounding box center [307, 219] width 230 height 7
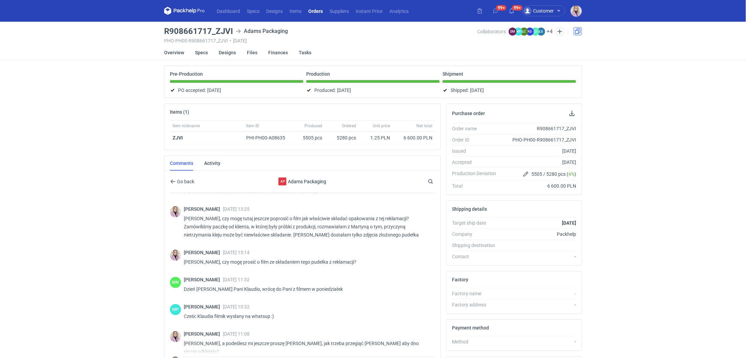
click at [579, 31] on link at bounding box center [578, 31] width 8 height 8
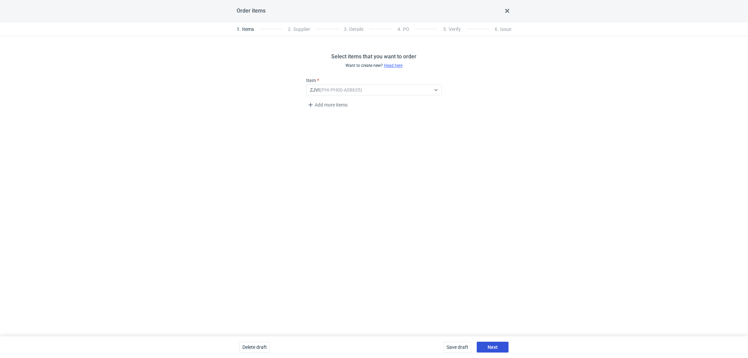
click at [490, 343] on button "Next" at bounding box center [493, 347] width 32 height 11
click at [487, 353] on div "Save draft Next" at bounding box center [476, 347] width 71 height 22
click at [490, 349] on span "Next" at bounding box center [493, 347] width 10 height 5
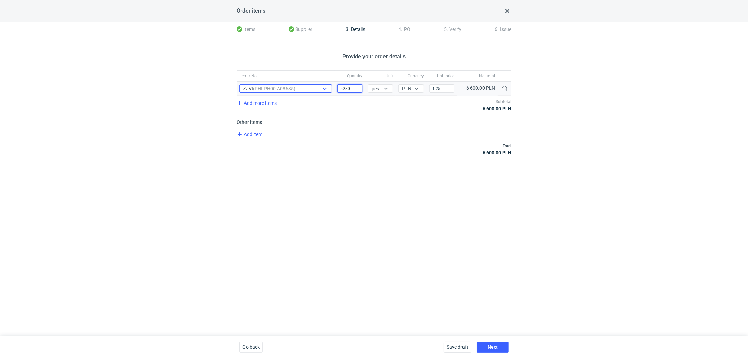
drag, startPoint x: 349, startPoint y: 88, endPoint x: 293, endPoint y: 84, distance: 56.0
click at [294, 84] on div "Item / No. ZJVI (PHI-PH00-A08635) Quantity 5280 Unit pcs Currency PLN Price 1.2…" at bounding box center [374, 89] width 275 height 14
type input "8200"
click at [337, 189] on div "Provide your order details Item / No. Quantity Unit Currency Unit price Net tot…" at bounding box center [374, 186] width 748 height 300
click at [449, 86] on input "1.25" at bounding box center [441, 88] width 25 height 8
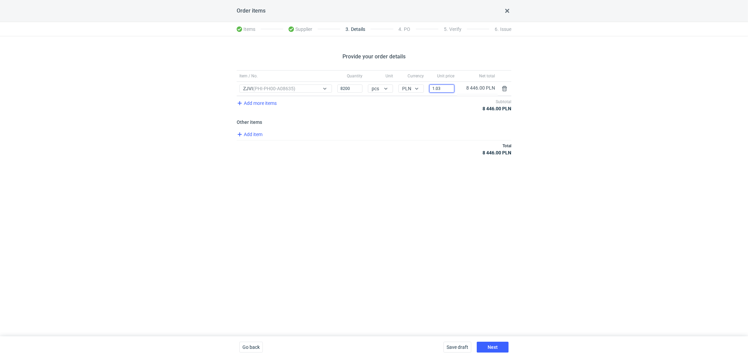
type input "1.03"
click at [373, 199] on div "Provide your order details Item / No. Quantity Unit Currency Unit price Net tot…" at bounding box center [374, 186] width 748 height 300
click at [489, 348] on span "Next" at bounding box center [493, 347] width 10 height 5
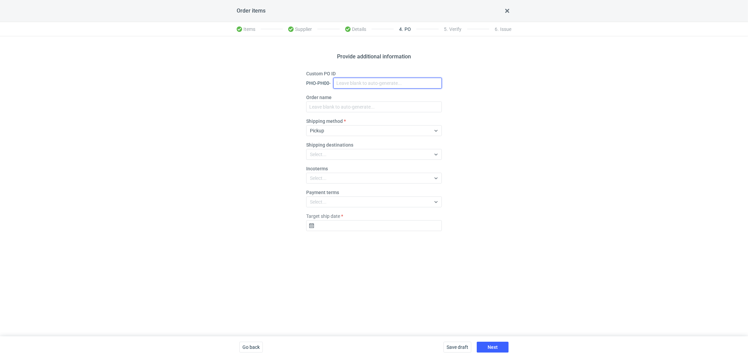
click at [352, 86] on input "Custom PO ID" at bounding box center [387, 83] width 109 height 11
paste input "R693927136_IZBS"
type input "R693927136_IZBS"
click at [337, 102] on input "Order name" at bounding box center [374, 106] width 136 height 11
paste input "R693927136_IZBS"
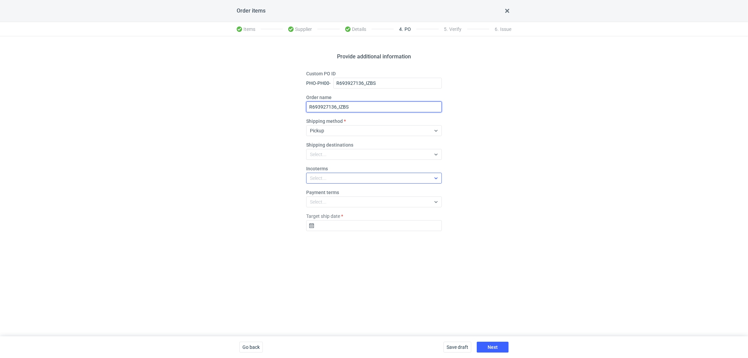
type input "R693927136_IZBS"
click at [321, 173] on div "Select..." at bounding box center [369, 177] width 124 height 9
click at [317, 73] on span "EXW" at bounding box center [317, 73] width 10 height 7
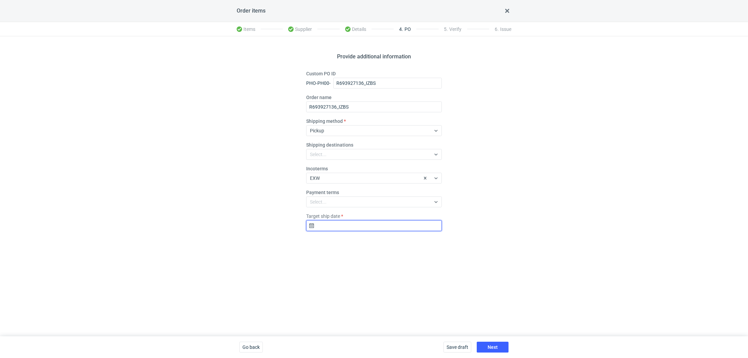
click at [323, 225] on input "Target ship date" at bounding box center [374, 225] width 136 height 11
click at [410, 244] on icon "Go forward 1 month" at bounding box center [409, 242] width 5 height 5
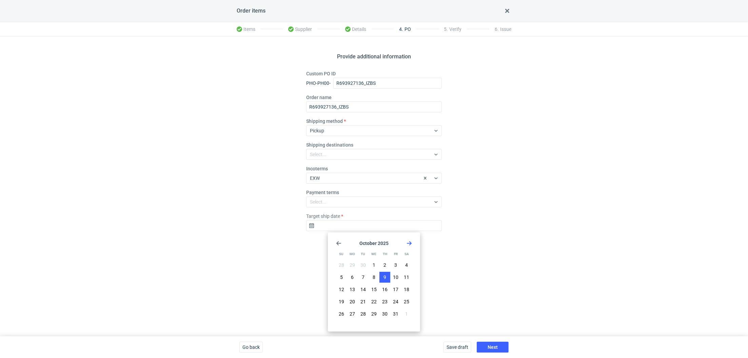
click at [385, 277] on span "9" at bounding box center [385, 277] width 3 height 7
type input "2025-10-09"
click at [495, 353] on div "Save draft Next" at bounding box center [476, 347] width 71 height 22
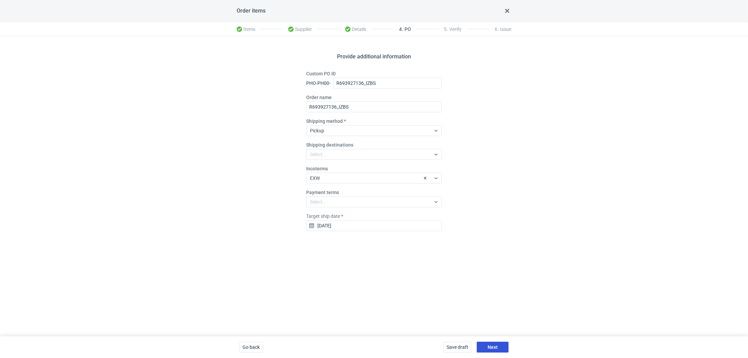
click at [495, 343] on button "Next" at bounding box center [493, 347] width 32 height 11
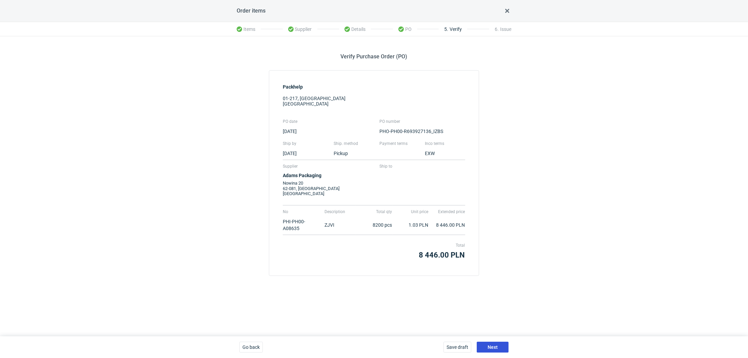
click at [500, 349] on button "Next" at bounding box center [493, 347] width 32 height 11
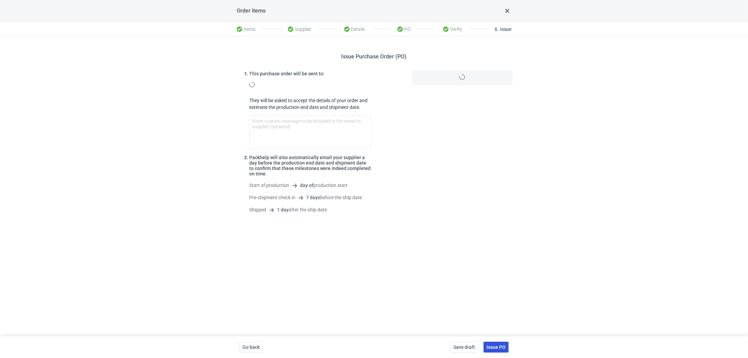
click at [505, 346] on span "Issue PO" at bounding box center [496, 347] width 19 height 5
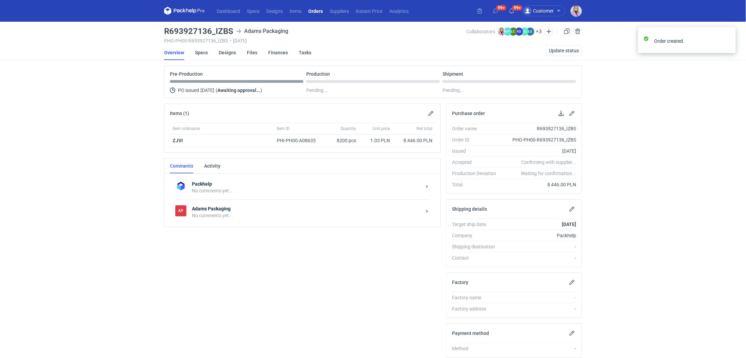
click at [285, 206] on strong "Adams Packaging" at bounding box center [307, 208] width 230 height 7
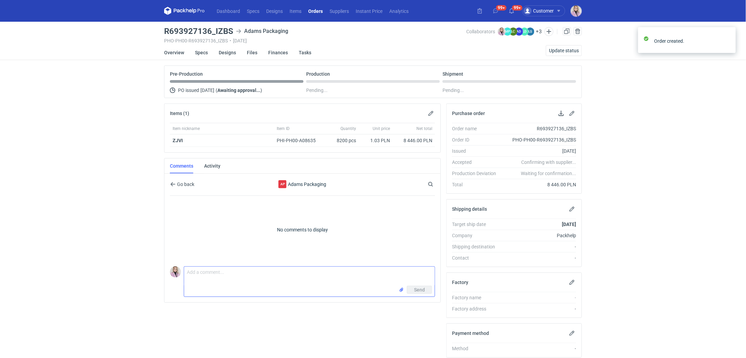
click at [221, 277] on textarea "Comment message" at bounding box center [309, 276] width 251 height 19
paste textarea "R908661717_ZJVI"
paste textarea "CBHV - 2"
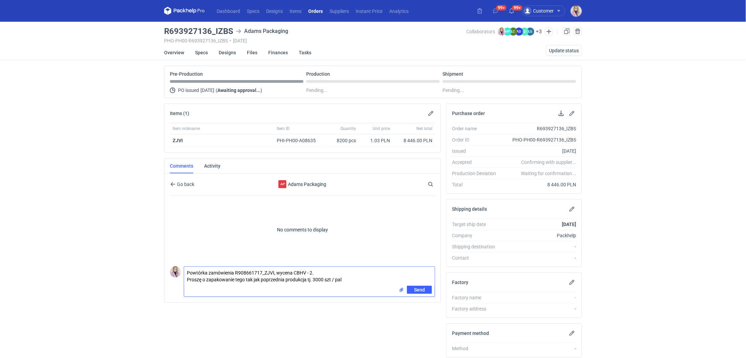
type textarea "Powtórka zamówienia R908661717_ZJVI, wycena CBHV - 2. Proszę o zapakowanie tego…"
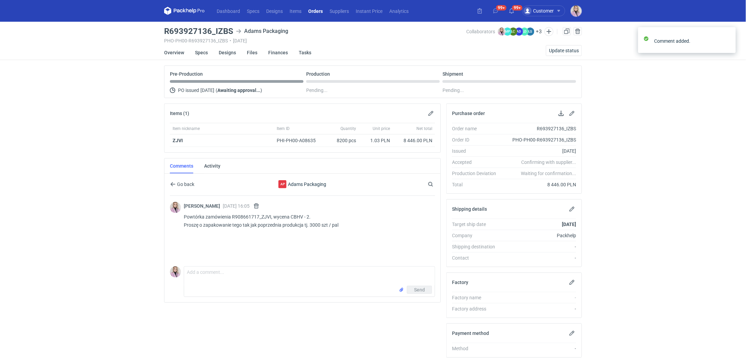
click at [317, 10] on link "Orders" at bounding box center [315, 11] width 21 height 8
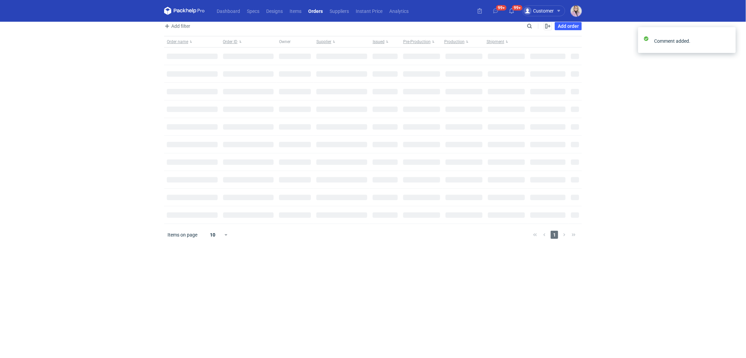
click at [317, 10] on link "Orders" at bounding box center [315, 11] width 21 height 8
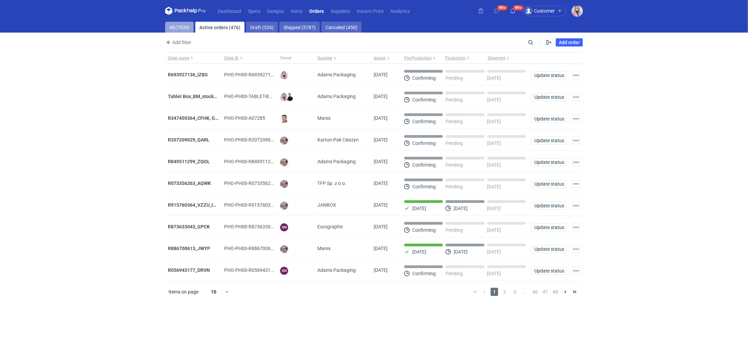
click at [171, 27] on link "All (7039)" at bounding box center [179, 27] width 28 height 11
click at [527, 41] on div "Search" at bounding box center [530, 42] width 9 height 9
click at [527, 41] on input "Search" at bounding box center [501, 42] width 67 height 8
click at [526, 41] on input "Search" at bounding box center [501, 42] width 67 height 8
paste input "R180835377"
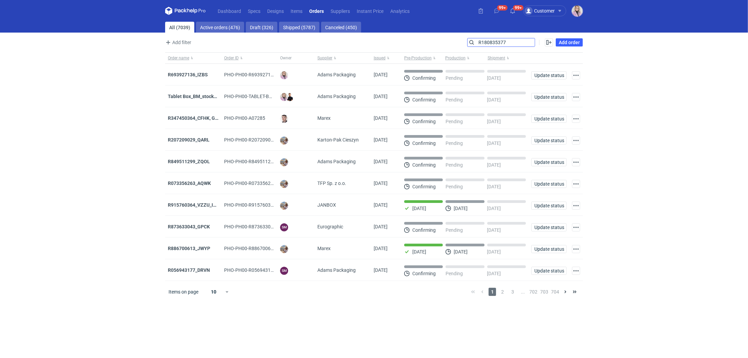
type input "R180835377"
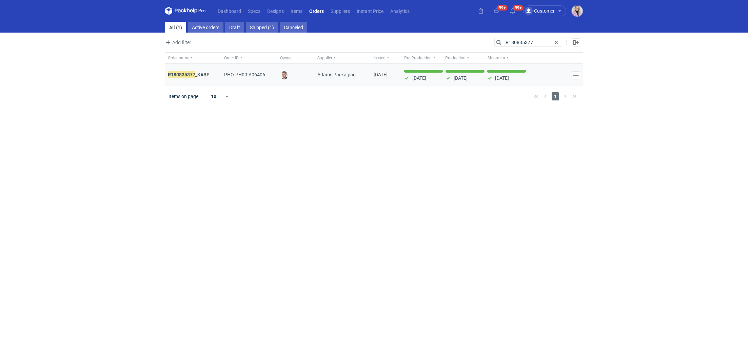
click at [192, 75] on em "R180835377" at bounding box center [181, 74] width 27 height 7
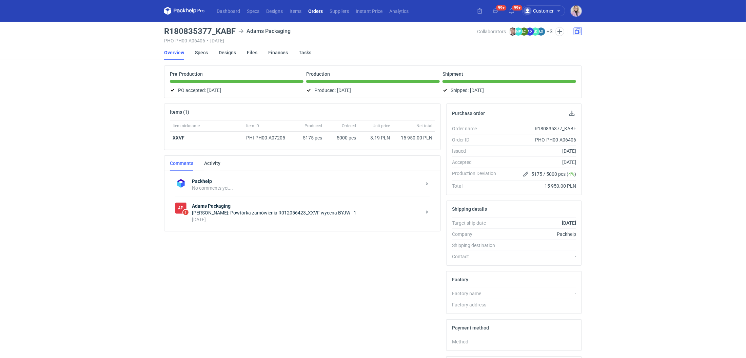
click at [578, 32] on link at bounding box center [578, 31] width 8 height 8
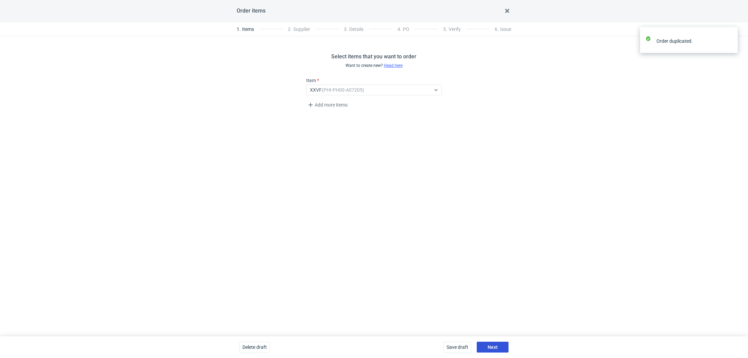
click at [493, 346] on span "Next" at bounding box center [493, 347] width 10 height 5
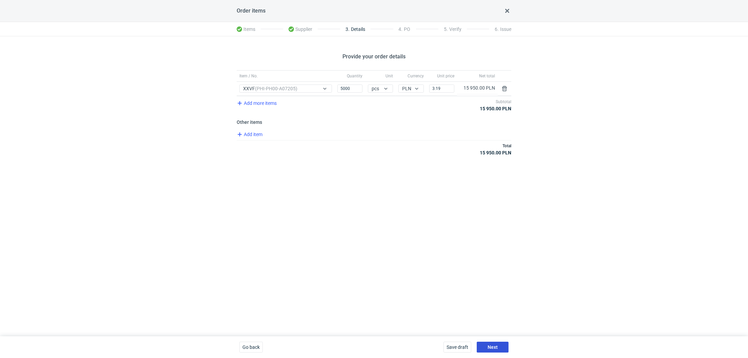
click at [499, 351] on button "Next" at bounding box center [493, 347] width 32 height 11
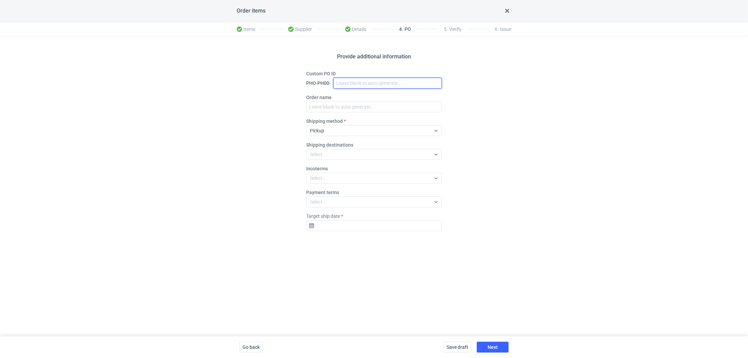
click at [344, 88] on input "Custom PO ID" at bounding box center [387, 83] width 109 height 11
paste input "R017813324_JSBG"
type input "R017813324_JSBG"
click at [331, 104] on input "Order name" at bounding box center [374, 106] width 136 height 11
paste input "R017813324_JSBG"
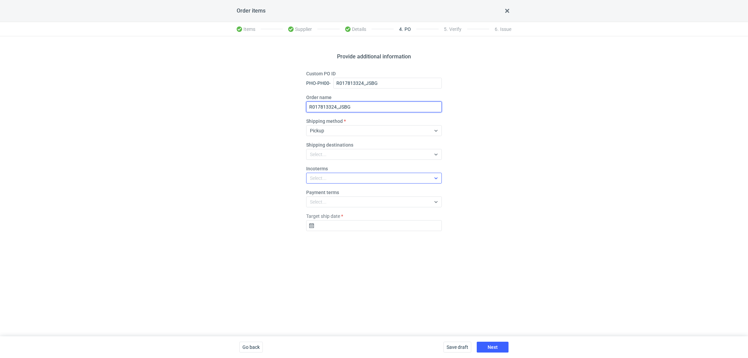
type input "R017813324_JSBG"
click at [327, 177] on div "Select..." at bounding box center [369, 177] width 124 height 9
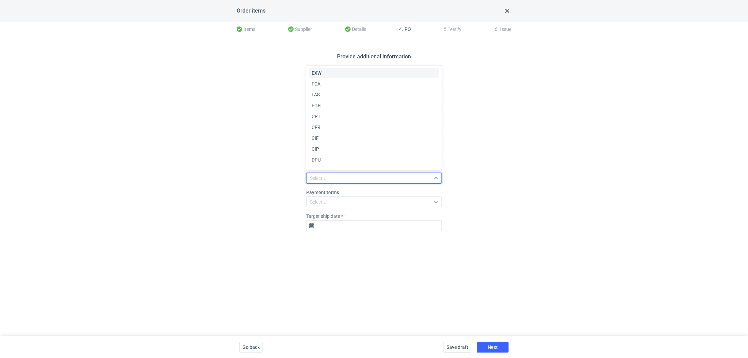
click at [328, 73] on div "EXW" at bounding box center [374, 73] width 125 height 7
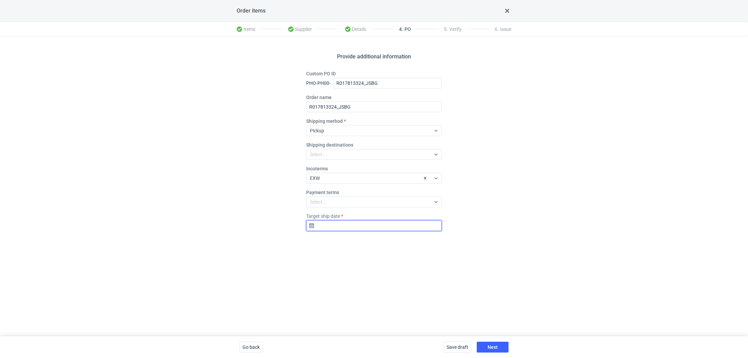
click at [340, 223] on input "Target ship date" at bounding box center [374, 225] width 136 height 11
click at [411, 241] on icon "Go forward 1 month" at bounding box center [409, 242] width 5 height 5
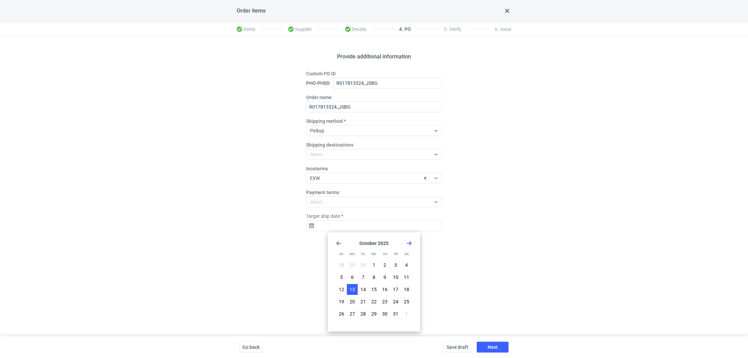
click at [350, 291] on span "13" at bounding box center [352, 289] width 5 height 7
type input "2025-10-13"
click at [506, 348] on button "Next" at bounding box center [493, 347] width 32 height 11
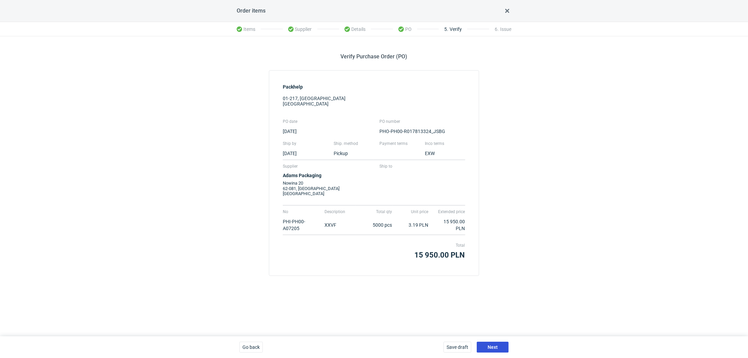
click at [488, 345] on span "Next" at bounding box center [493, 347] width 10 height 5
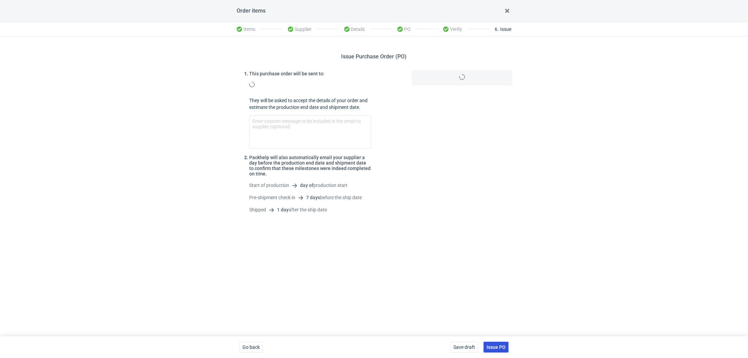
click at [497, 345] on span "Issue PO" at bounding box center [496, 347] width 19 height 5
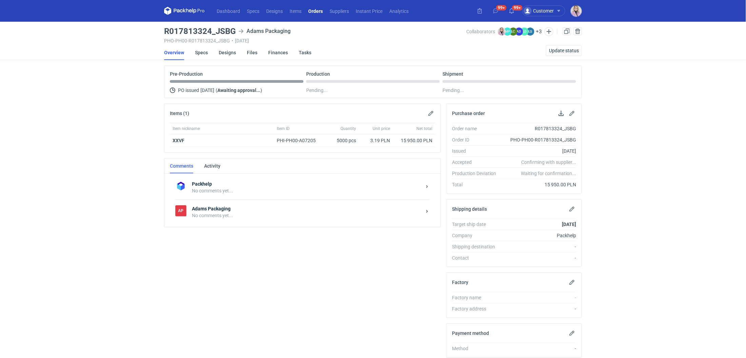
click at [245, 206] on strong "Adams Packaging" at bounding box center [307, 208] width 230 height 7
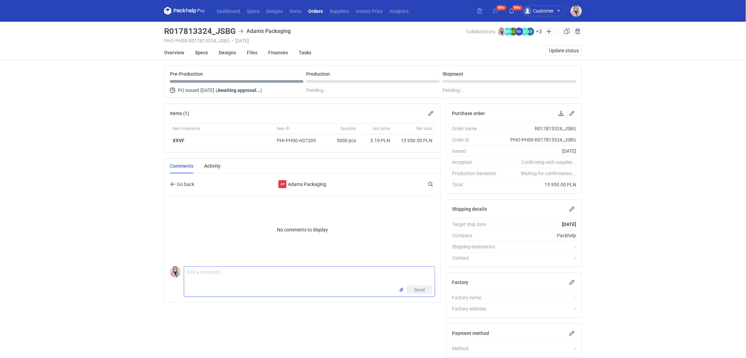
click at [227, 272] on textarea "Comment message" at bounding box center [309, 276] width 251 height 19
paste textarea "R180835377_KABF"
paste textarea "CBLZ-1"
click at [188, 279] on textarea "Powtórka zamówienia R180835377_KABF, wycena CBLZ-1" at bounding box center [309, 276] width 251 height 19
click at [344, 270] on textarea "Powtórka zamówienia R180835377_KABF, wycena CBLZ-1" at bounding box center [309, 276] width 251 height 19
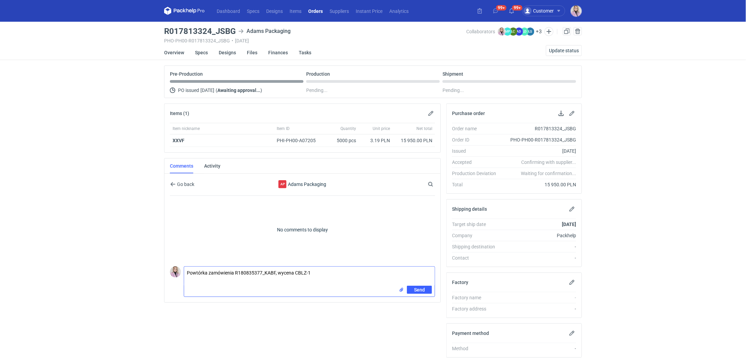
type textarea "Powtórka zamówienia R180835377_KABF, wycena CBLZ-1"
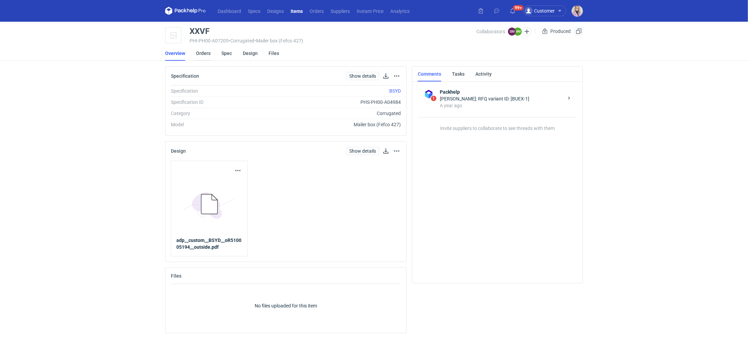
click at [199, 56] on link "Orders" at bounding box center [203, 53] width 15 height 15
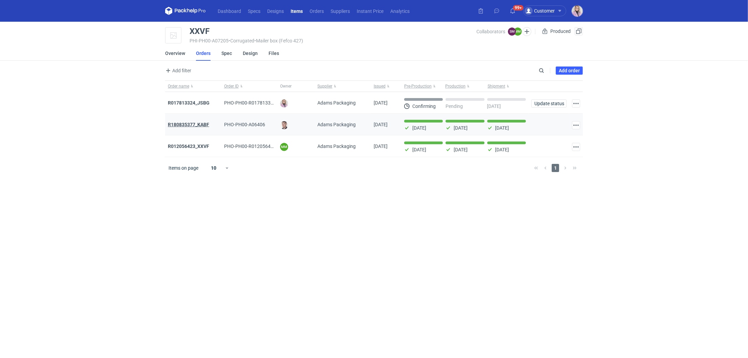
click at [191, 124] on strong "R180835377_KABF" at bounding box center [188, 124] width 41 height 5
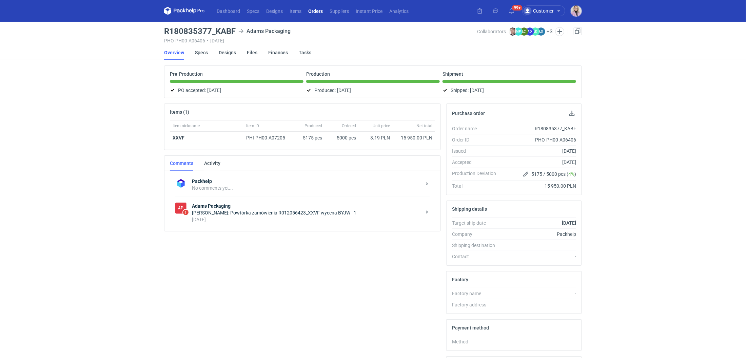
click at [195, 35] on h3 "R180835377_KABF" at bounding box center [200, 31] width 72 height 8
copy h3 "R180835377_KABF"
